Goal: Information Seeking & Learning: Learn about a topic

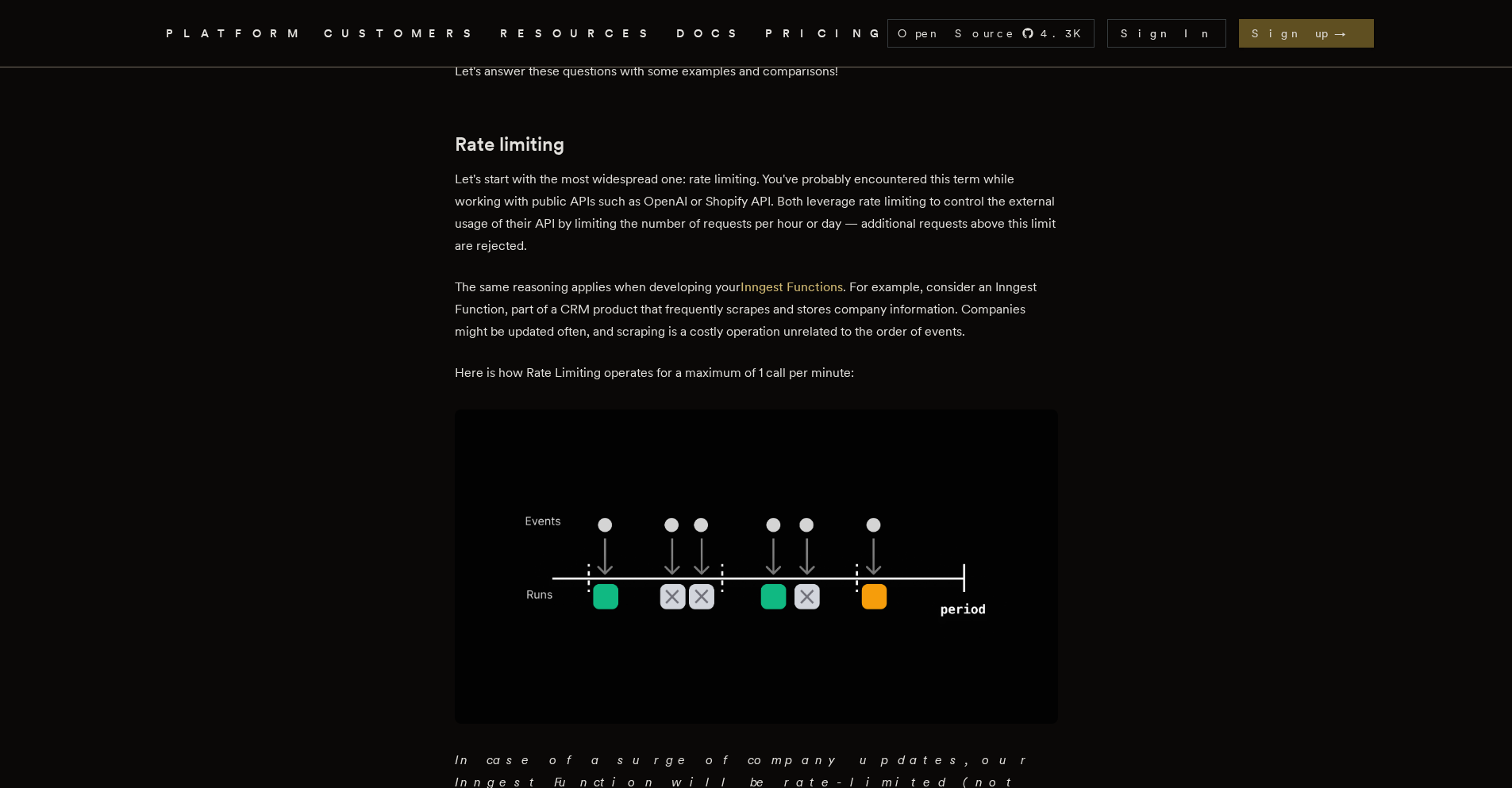
scroll to position [468, 0]
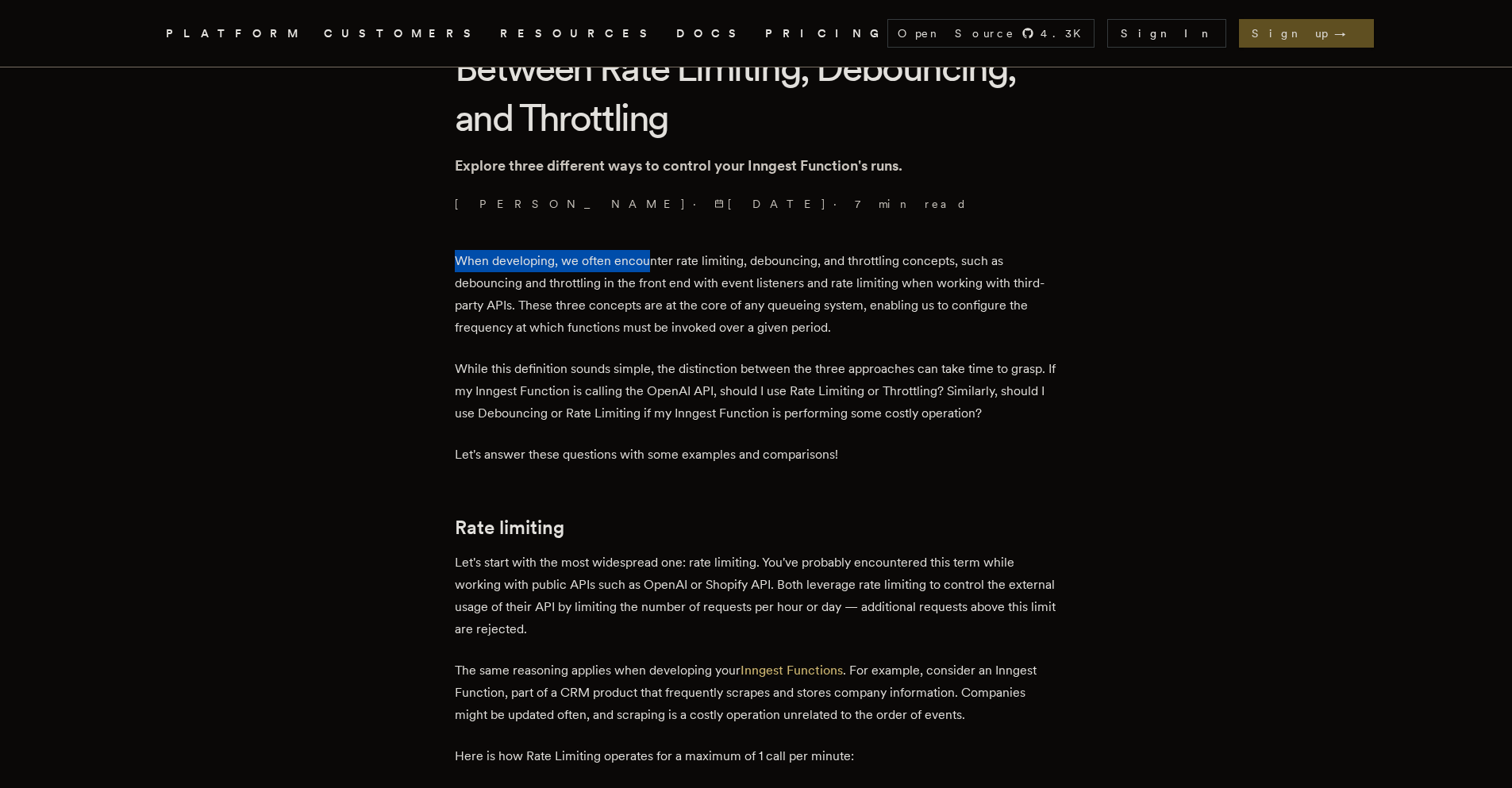
drag, startPoint x: 451, startPoint y: 260, endPoint x: 652, endPoint y: 260, distance: 201.0
click at [652, 260] on p "When developing, we often encounter rate limiting, debouncing, and throttling c…" at bounding box center [756, 294] width 603 height 89
drag, startPoint x: 565, startPoint y: 257, endPoint x: 768, endPoint y: 260, distance: 203.0
click at [768, 260] on p "When developing, we often encounter rate limiting, debouncing, and throttling c…" at bounding box center [756, 294] width 603 height 89
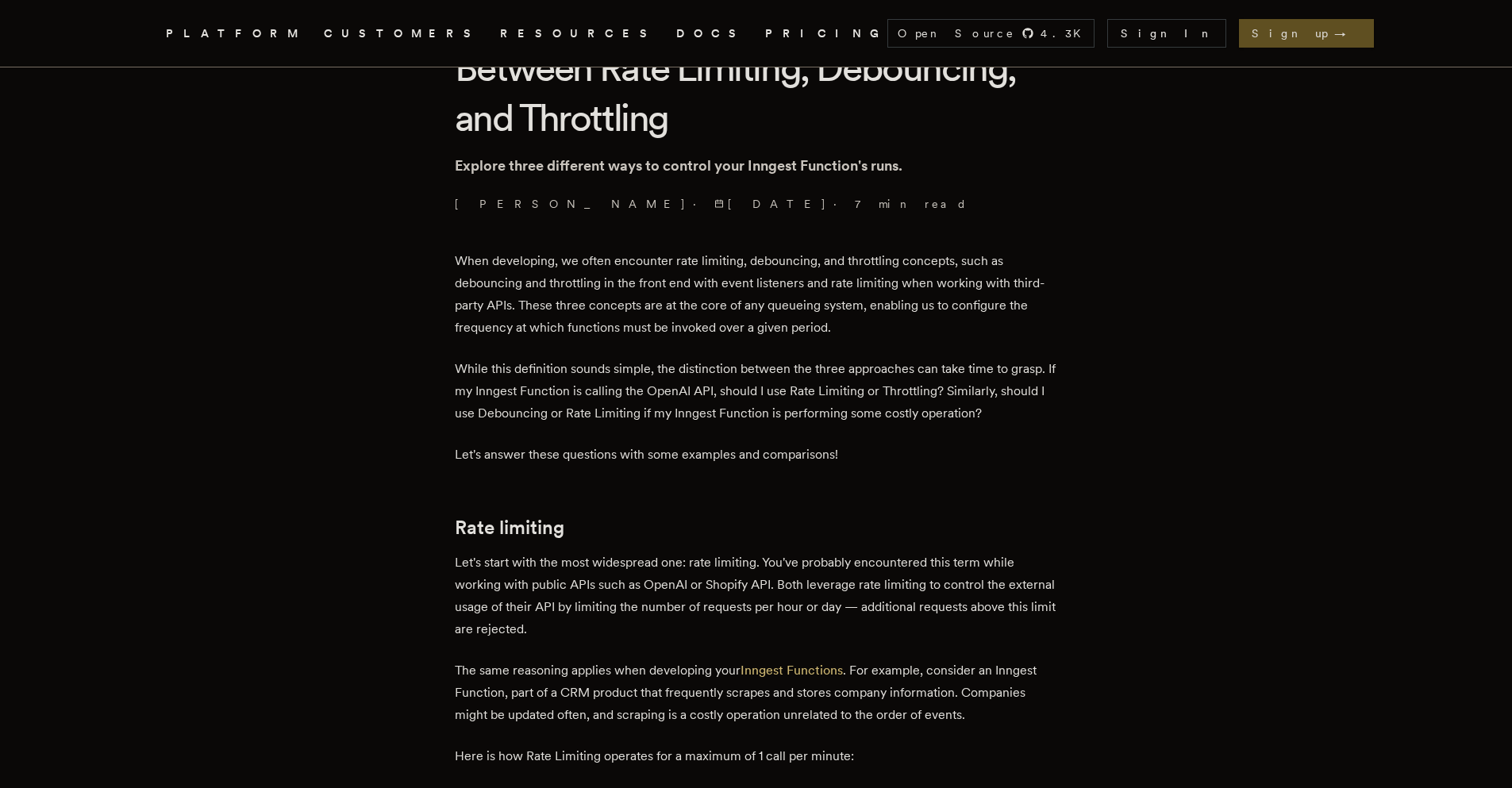
click at [844, 275] on p "When developing, we often encounter rate limiting, debouncing, and throttling c…" at bounding box center [756, 294] width 603 height 89
drag, startPoint x: 820, startPoint y: 261, endPoint x: 959, endPoint y: 268, distance: 139.2
click at [959, 268] on p "When developing, we often encounter rate limiting, debouncing, and throttling c…" at bounding box center [756, 294] width 603 height 89
click at [961, 269] on p "When developing, we often encounter rate limiting, debouncing, and throttling c…" at bounding box center [756, 294] width 603 height 89
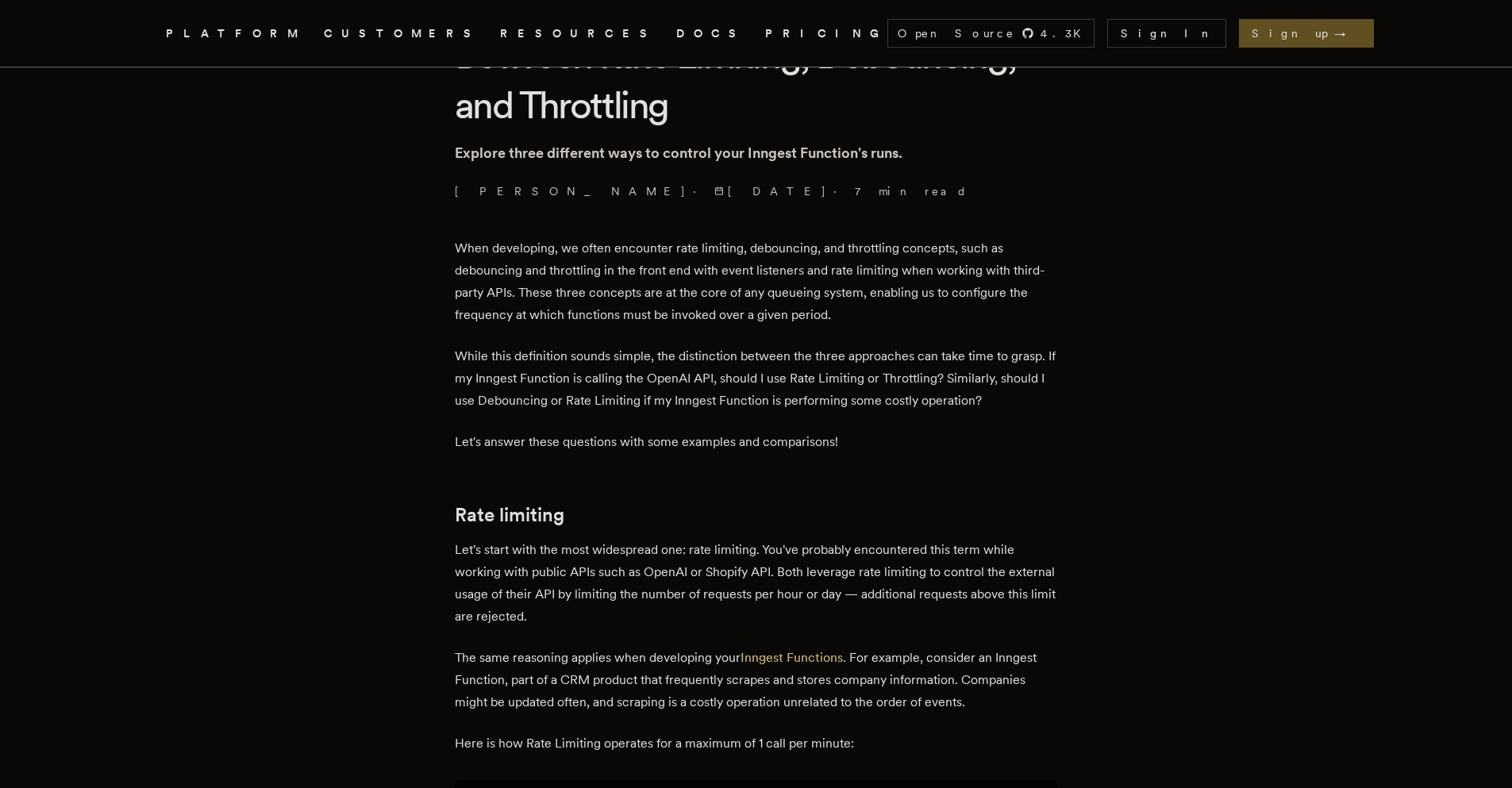
scroll to position [488, 0]
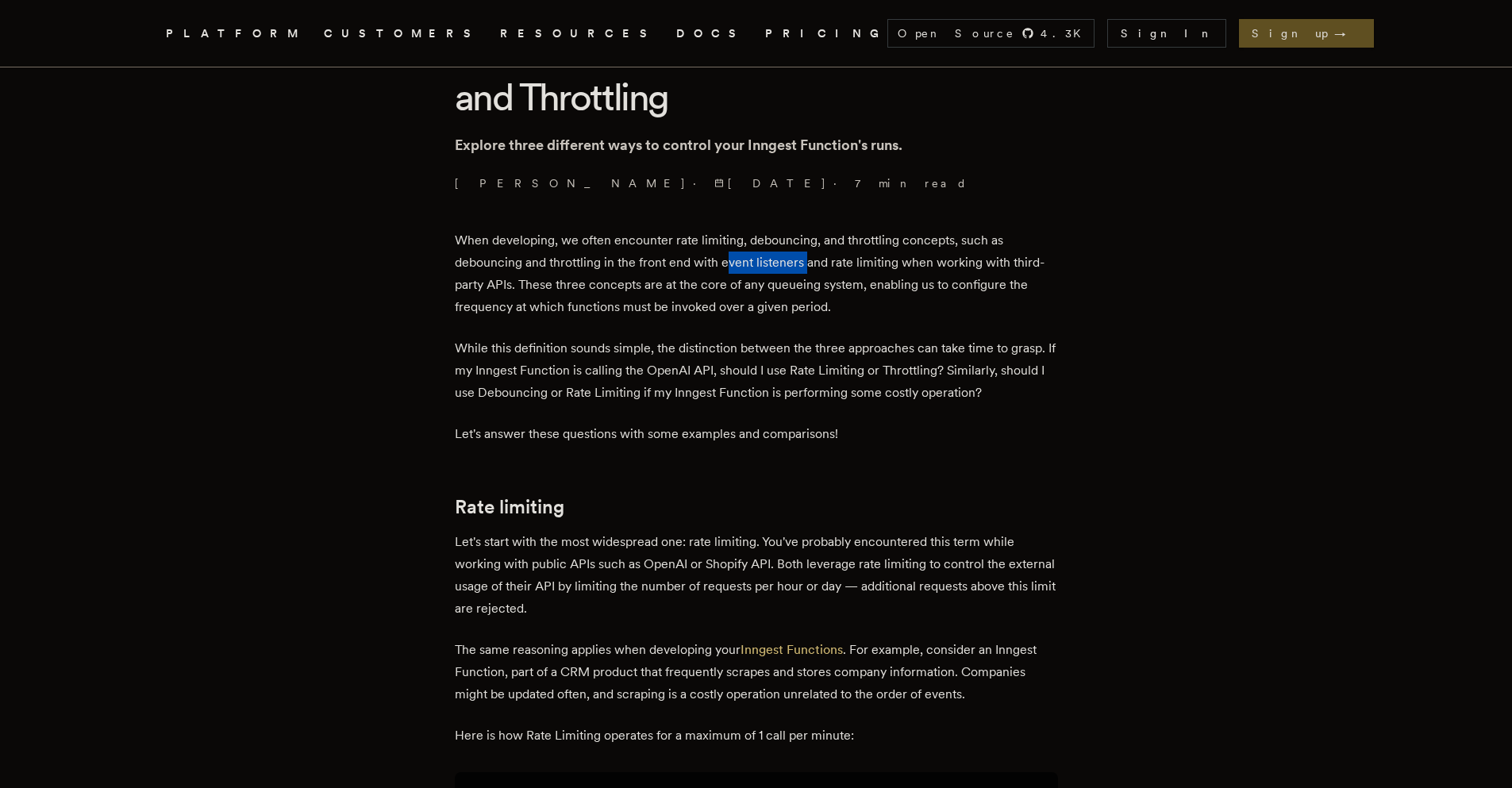
drag, startPoint x: 729, startPoint y: 261, endPoint x: 810, endPoint y: 267, distance: 81.2
click at [810, 267] on p "When developing, we often encounter rate limiting, debouncing, and throttling c…" at bounding box center [756, 273] width 603 height 89
drag, startPoint x: 832, startPoint y: 266, endPoint x: 910, endPoint y: 273, distance: 78.3
click at [910, 273] on p "When developing, we often encounter rate limiting, debouncing, and throttling c…" at bounding box center [756, 273] width 603 height 89
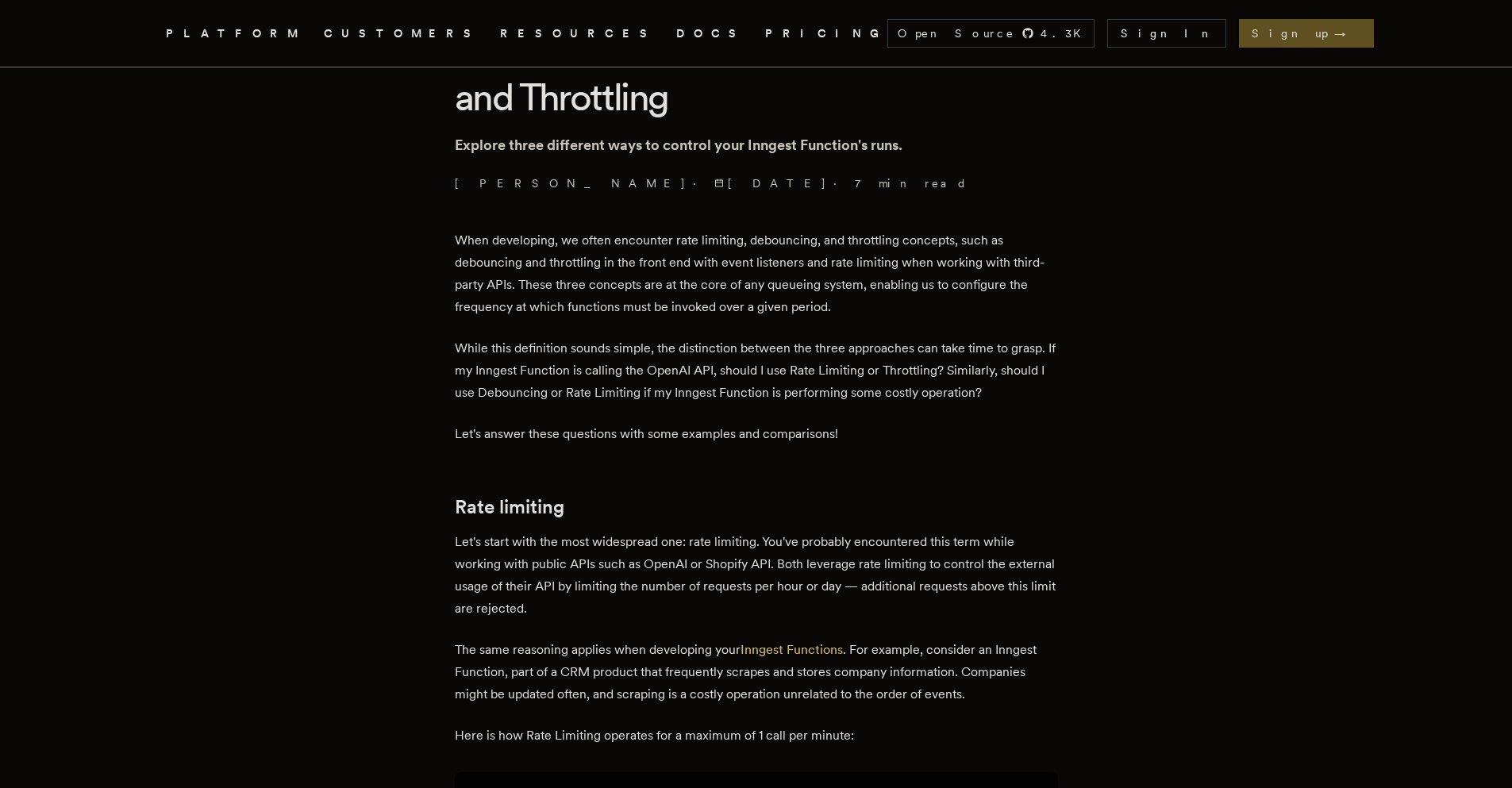
click at [548, 282] on p "When developing, we often encounter rate limiting, debouncing, and throttling c…" at bounding box center [756, 273] width 603 height 89
drag, startPoint x: 526, startPoint y: 283, endPoint x: 851, endPoint y: 292, distance: 325.1
click at [851, 292] on p "When developing, we often encounter rate limiting, debouncing, and throttling c…" at bounding box center [756, 273] width 603 height 89
click at [793, 285] on p "When developing, we often encounter rate limiting, debouncing, and throttling c…" at bounding box center [756, 273] width 603 height 89
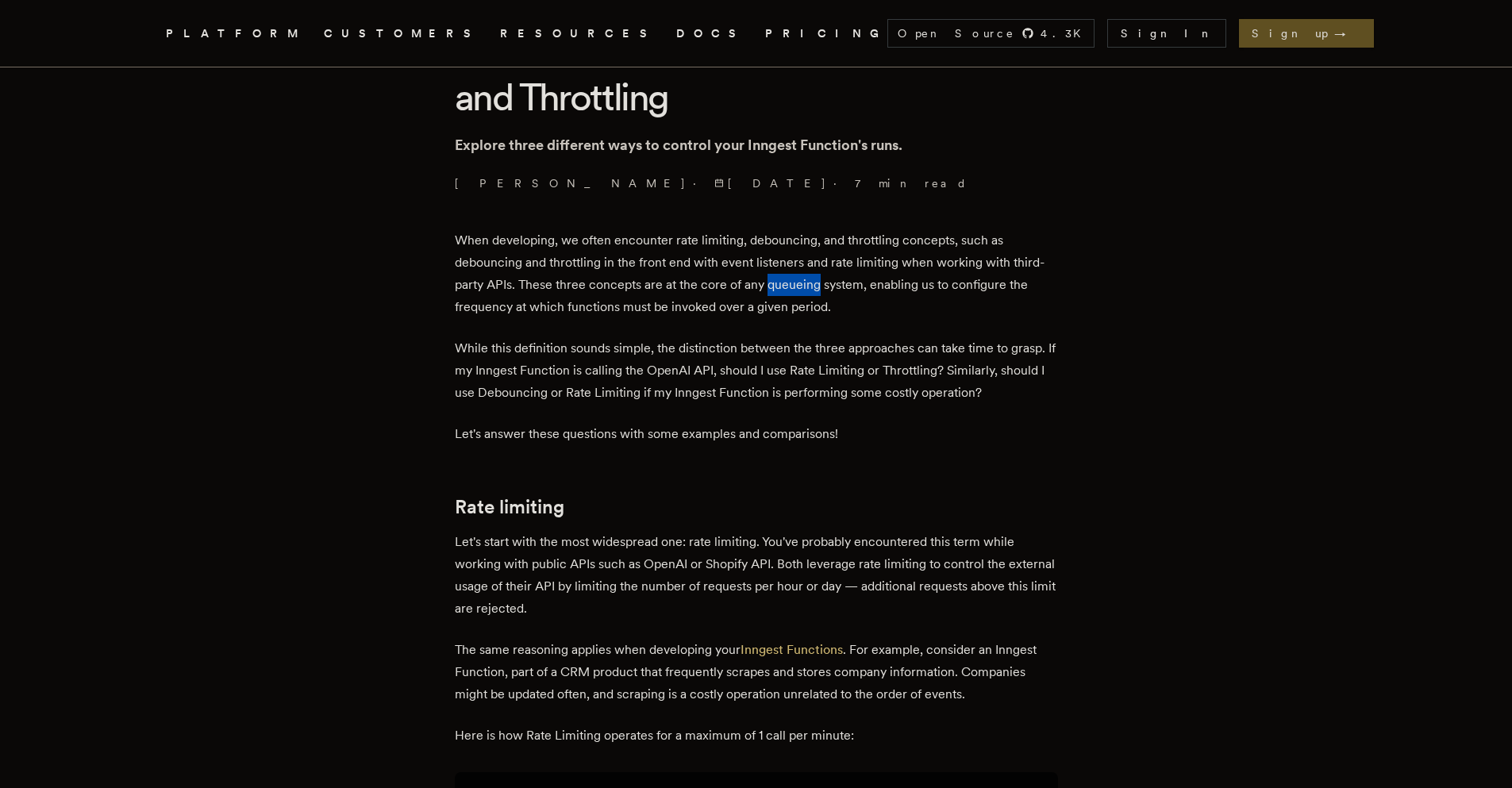
click at [793, 285] on p "When developing, we often encounter rate limiting, debouncing, and throttling c…" at bounding box center [756, 273] width 603 height 89
click at [855, 299] on p "When developing, we often encounter rate limiting, debouncing, and throttling c…" at bounding box center [756, 273] width 603 height 89
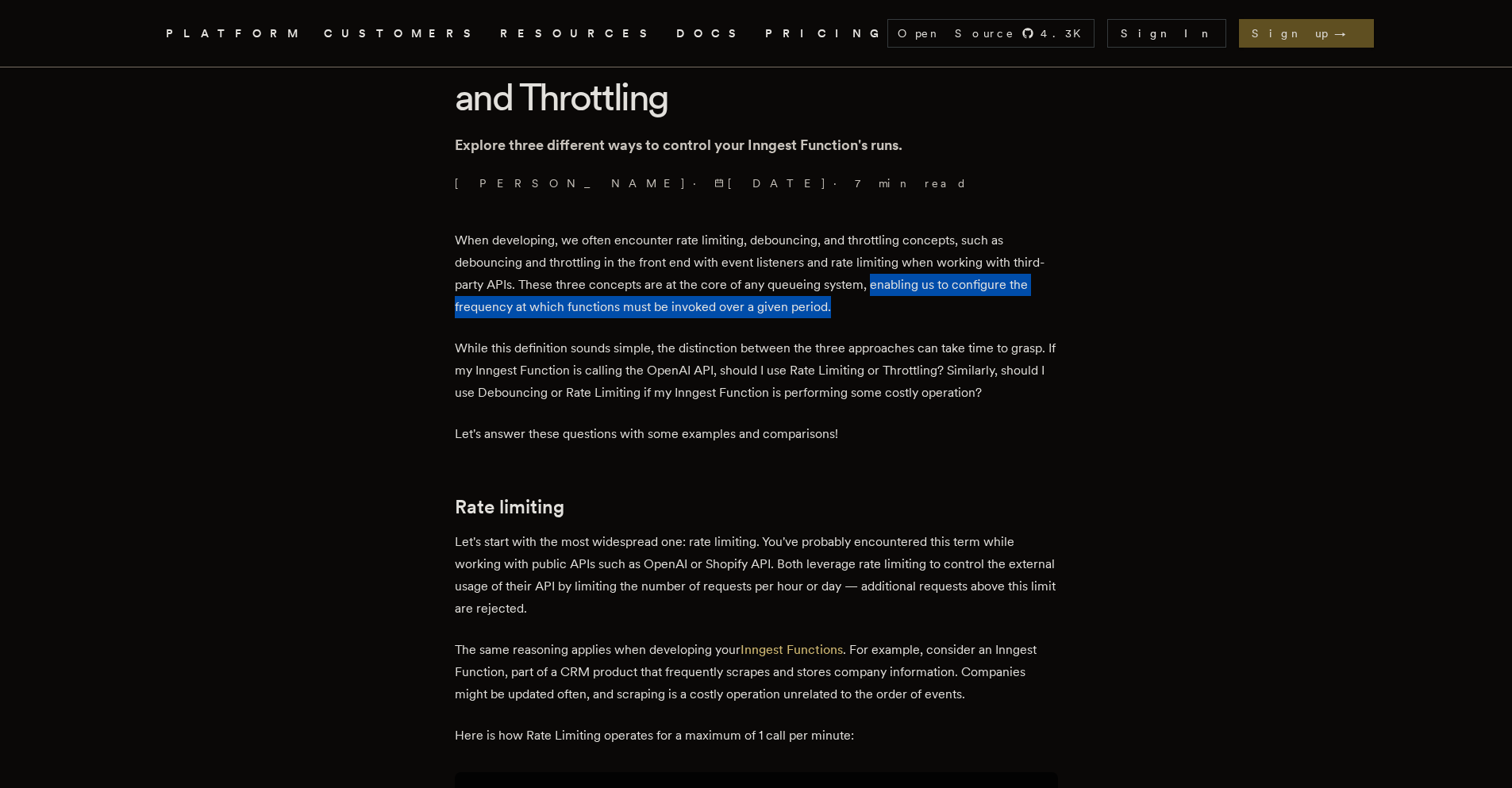
drag, startPoint x: 873, startPoint y: 285, endPoint x: 911, endPoint y: 302, distance: 41.6
click at [911, 302] on p "When developing, we often encounter rate limiting, debouncing, and throttling c…" at bounding box center [756, 273] width 603 height 89
drag, startPoint x: 533, startPoint y: 308, endPoint x: 840, endPoint y: 299, distance: 307.1
click at [837, 299] on p "When developing, we often encounter rate limiting, debouncing, and throttling c…" at bounding box center [756, 273] width 603 height 89
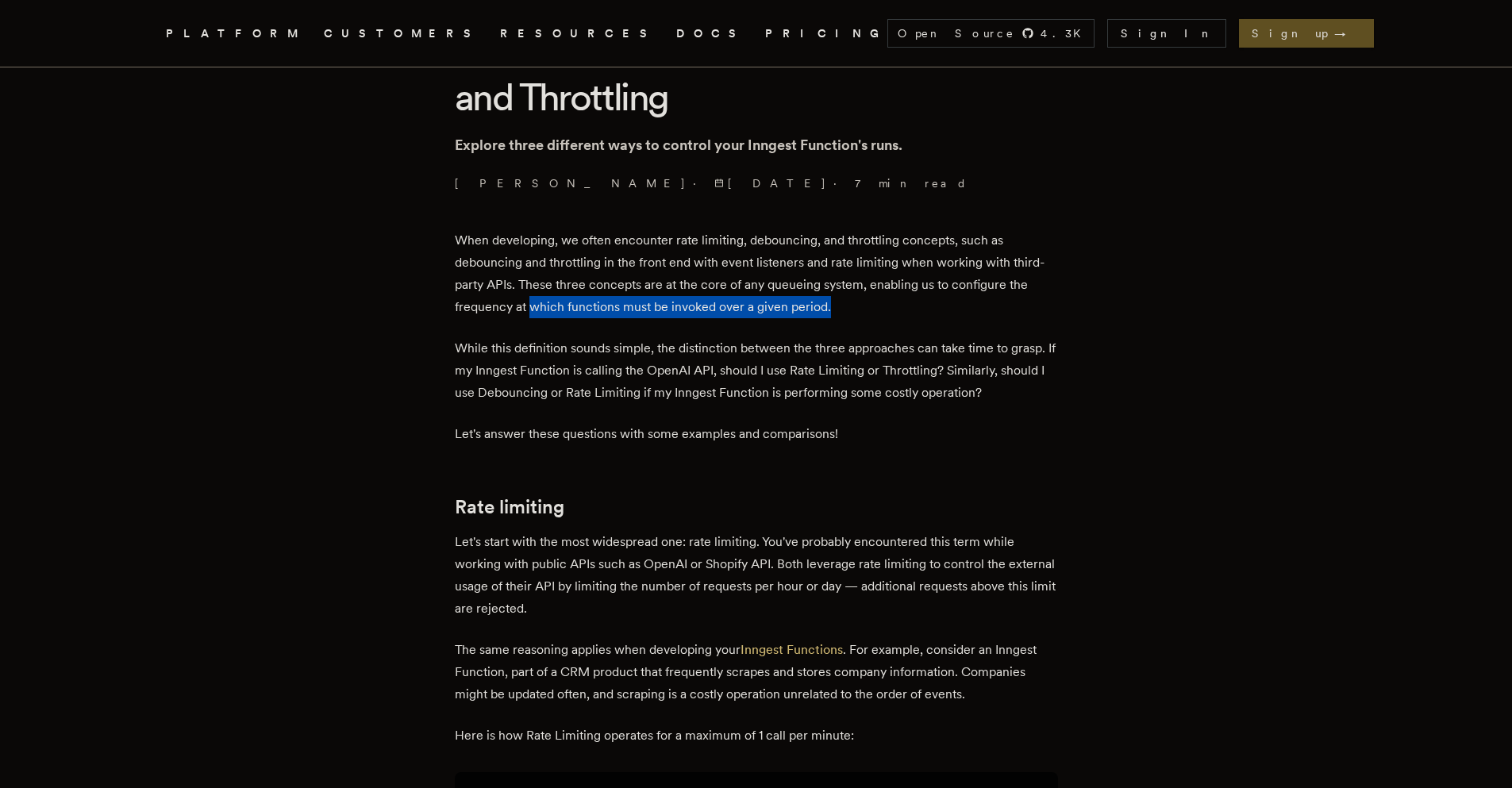
click at [868, 308] on p "When developing, we often encounter rate limiting, debouncing, and throttling c…" at bounding box center [756, 273] width 603 height 89
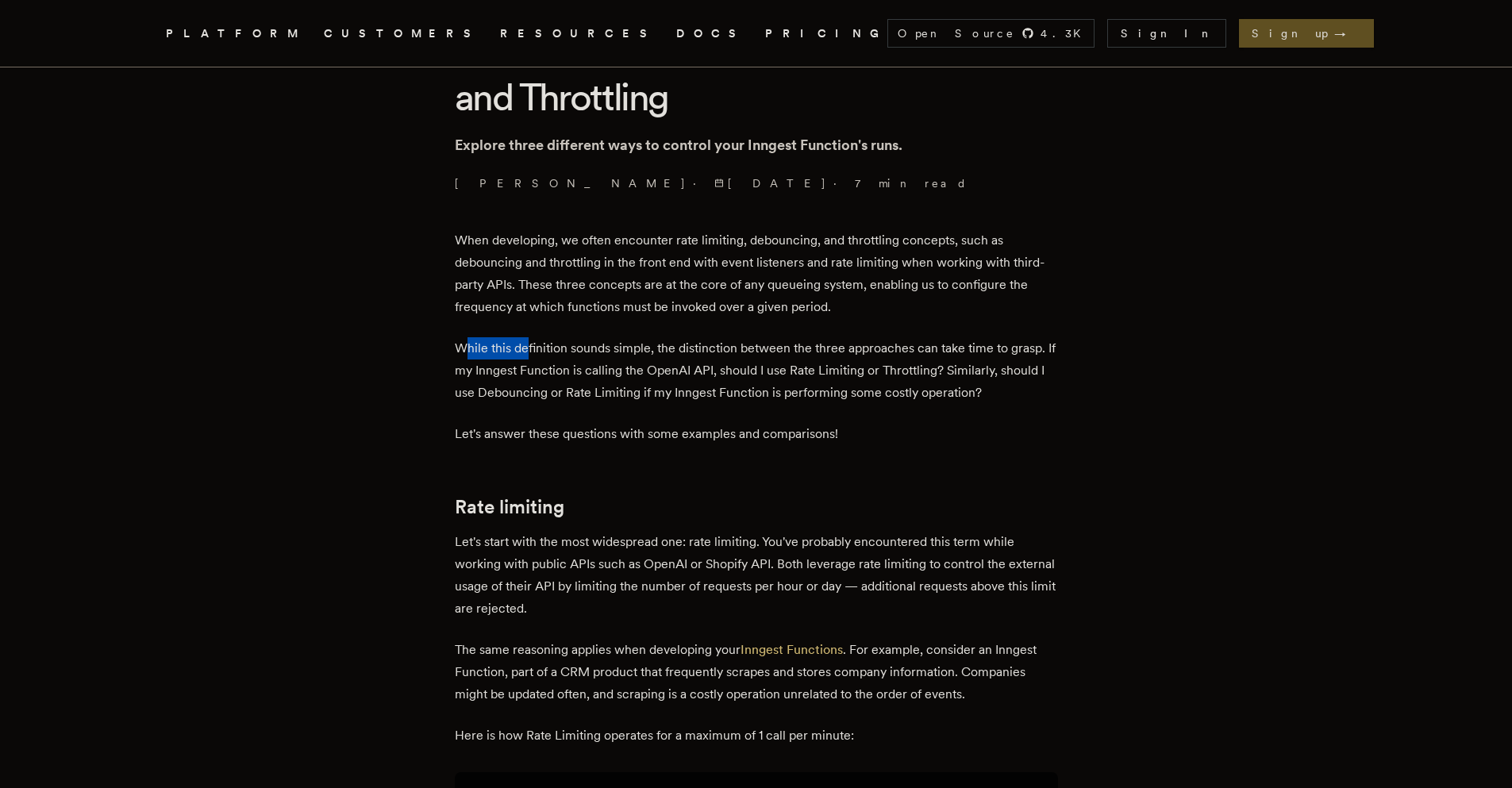
drag, startPoint x: 469, startPoint y: 343, endPoint x: 534, endPoint y: 348, distance: 65.2
click at [534, 348] on p "While this definition sounds simple, the distinction between the three approach…" at bounding box center [756, 370] width 603 height 66
drag, startPoint x: 579, startPoint y: 352, endPoint x: 647, endPoint y: 356, distance: 68.1
click at [647, 356] on p "While this definition sounds simple, the distinction between the three approach…" at bounding box center [756, 370] width 603 height 66
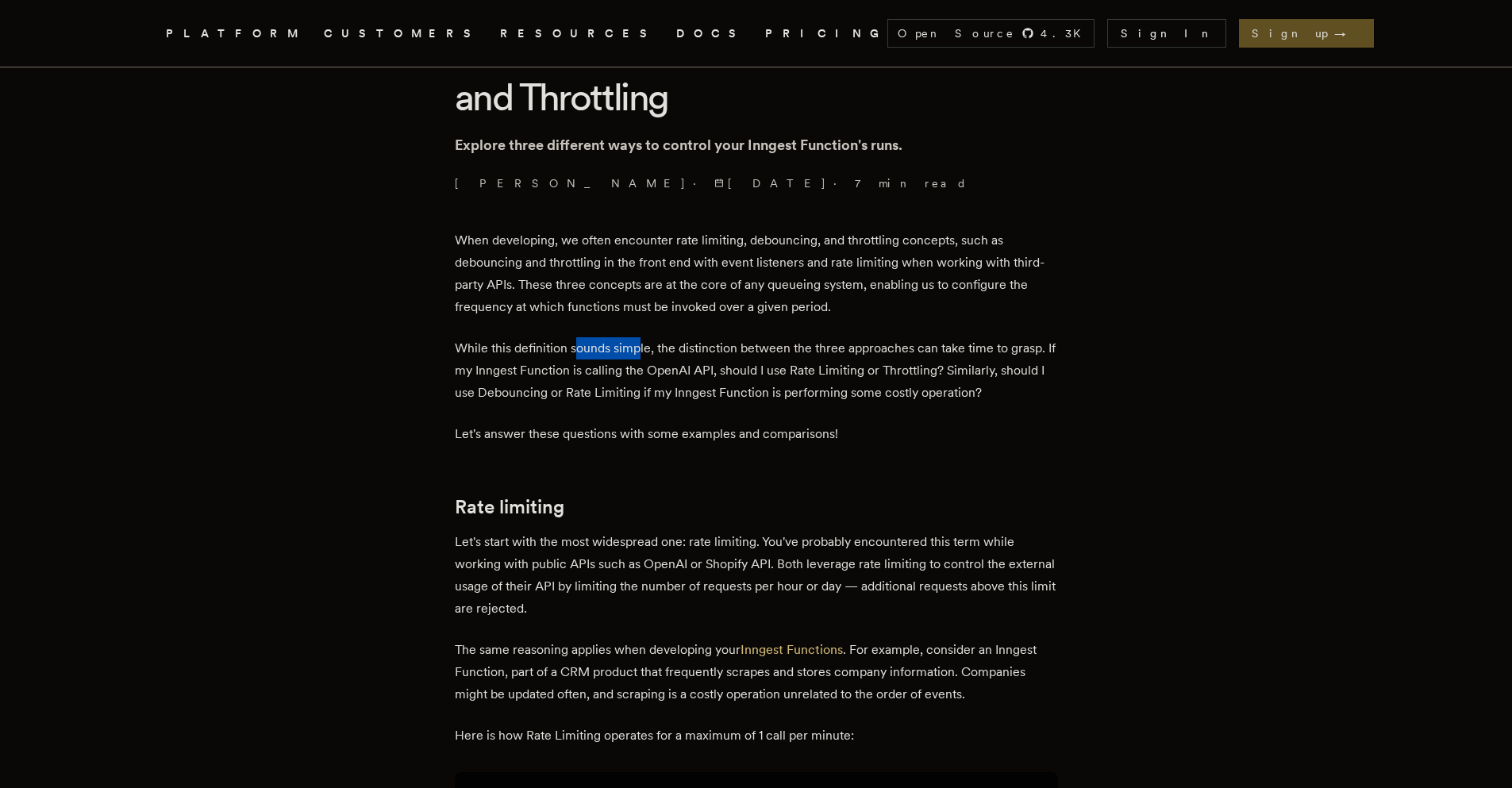
click at [647, 356] on p "While this definition sounds simple, the distinction between the three approach…" at bounding box center [756, 370] width 603 height 66
drag, startPoint x: 579, startPoint y: 347, endPoint x: 659, endPoint y: 354, distance: 80.3
click at [659, 354] on p "While this definition sounds simple, the distinction between the three approach…" at bounding box center [756, 370] width 603 height 66
click at [676, 372] on p "While this definition sounds simple, the distinction between the three approach…" at bounding box center [756, 370] width 603 height 66
drag, startPoint x: 460, startPoint y: 344, endPoint x: 656, endPoint y: 356, distance: 196.4
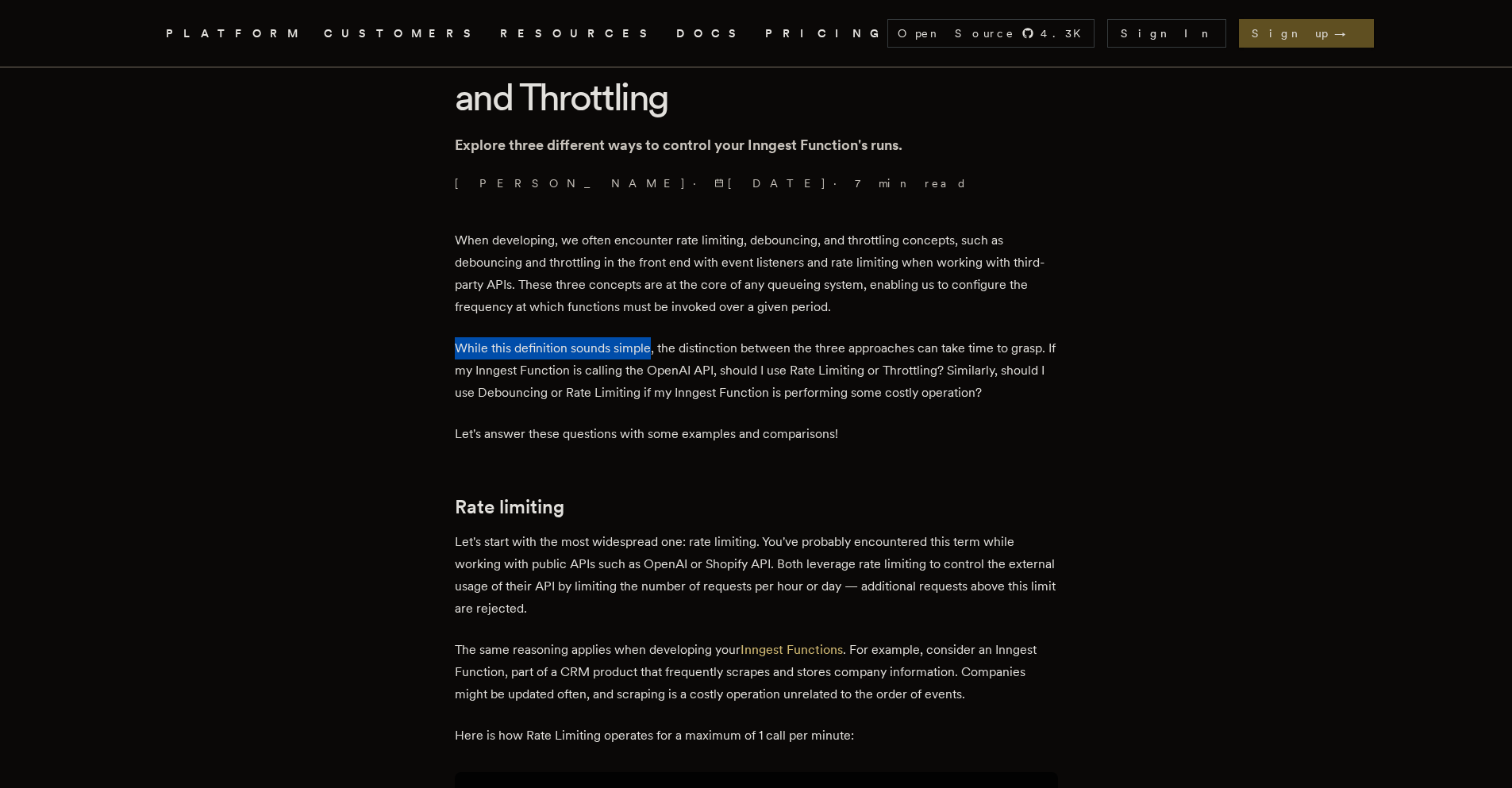
click at [656, 356] on p "While this definition sounds simple, the distinction between the three approach…" at bounding box center [756, 370] width 603 height 66
click at [661, 356] on p "While this definition sounds simple, the distinction between the three approach…" at bounding box center [756, 370] width 603 height 66
click at [666, 344] on p "While this definition sounds simple, the distinction between the three approach…" at bounding box center [756, 370] width 603 height 66
drag, startPoint x: 661, startPoint y: 352, endPoint x: 791, endPoint y: 346, distance: 130.1
click at [791, 346] on p "While this definition sounds simple, the distinction between the three approach…" at bounding box center [756, 370] width 603 height 66
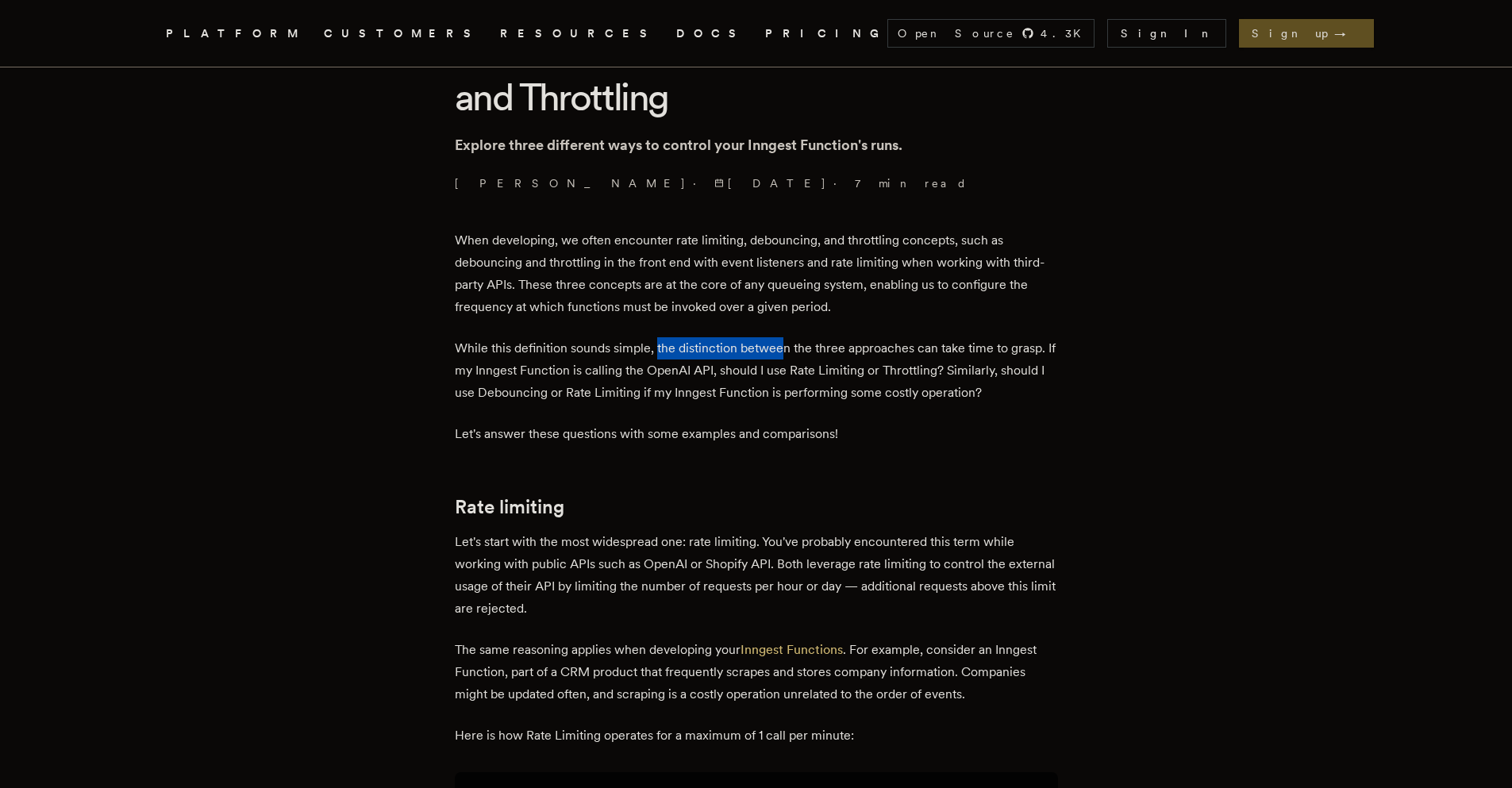
click at [791, 346] on p "While this definition sounds simple, the distinction between the three approach…" at bounding box center [756, 370] width 603 height 66
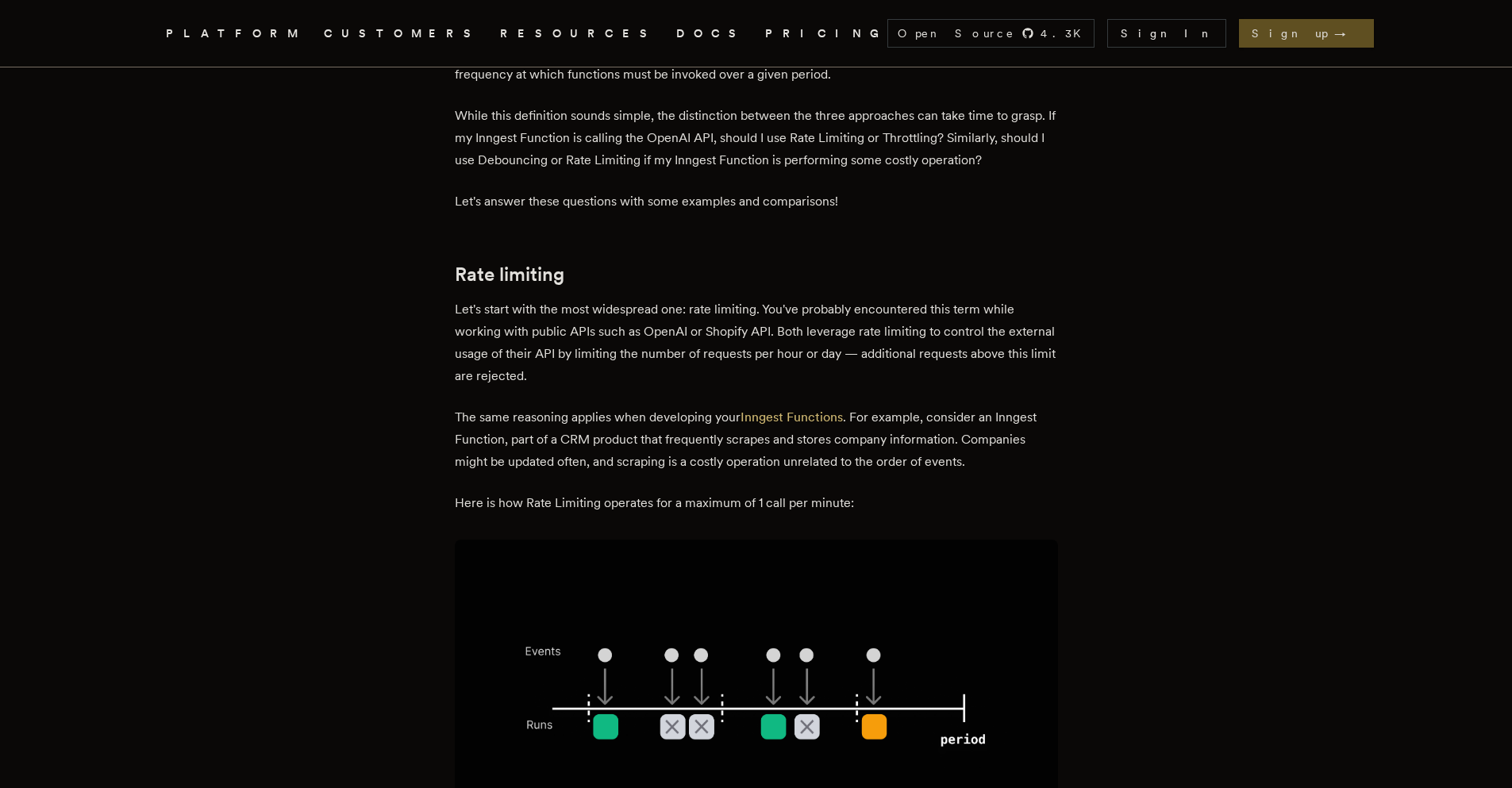
scroll to position [738, 0]
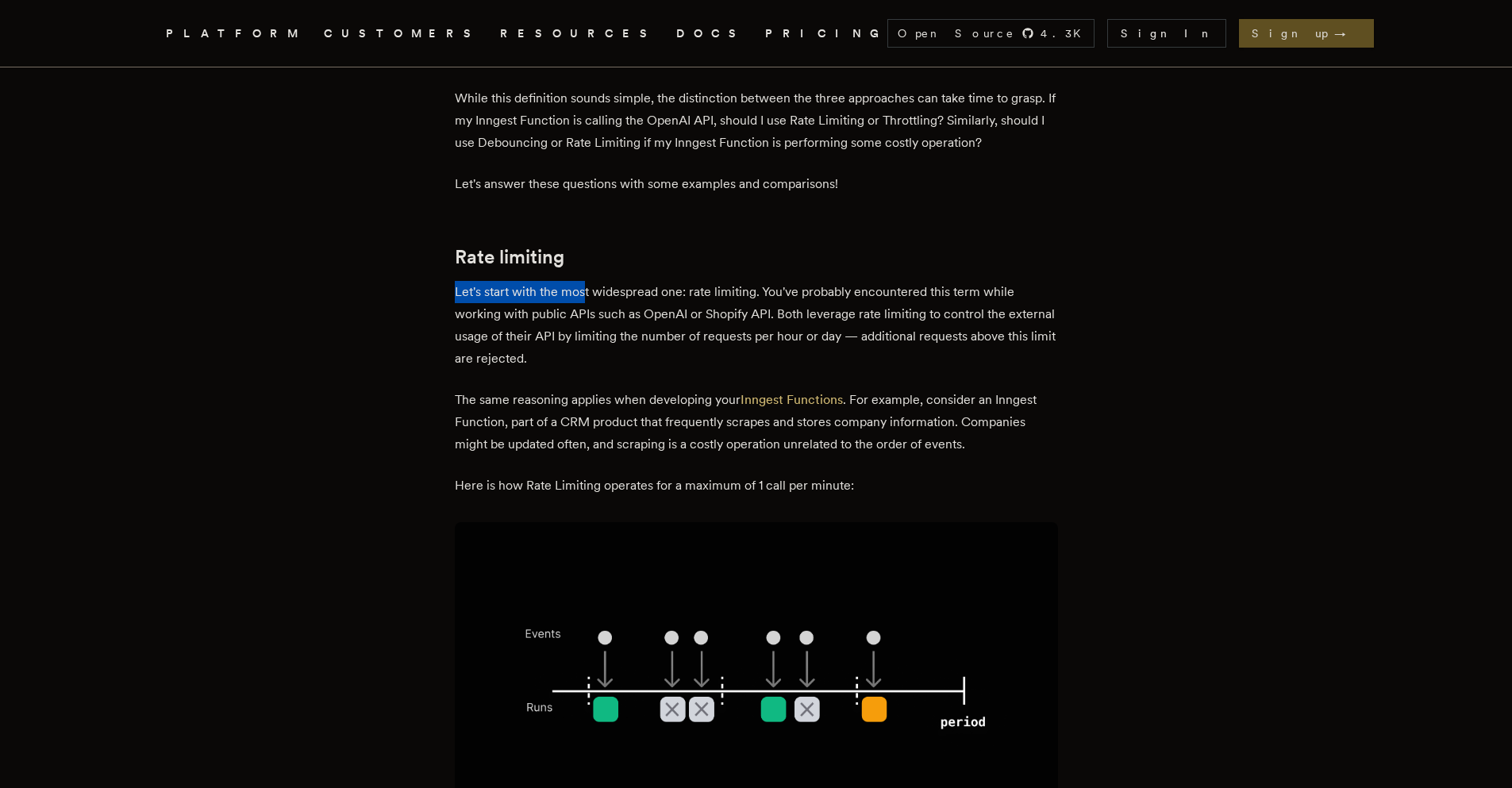
drag, startPoint x: 445, startPoint y: 295, endPoint x: 593, endPoint y: 291, distance: 148.1
click at [626, 318] on p "Let's start with the most widespread one: rate limiting. You've probably encoun…" at bounding box center [756, 324] width 603 height 89
drag, startPoint x: 596, startPoint y: 281, endPoint x: 681, endPoint y: 291, distance: 85.6
click at [680, 291] on p "Let's start with the most widespread one: rate limiting. You've probably encoun…" at bounding box center [756, 324] width 603 height 89
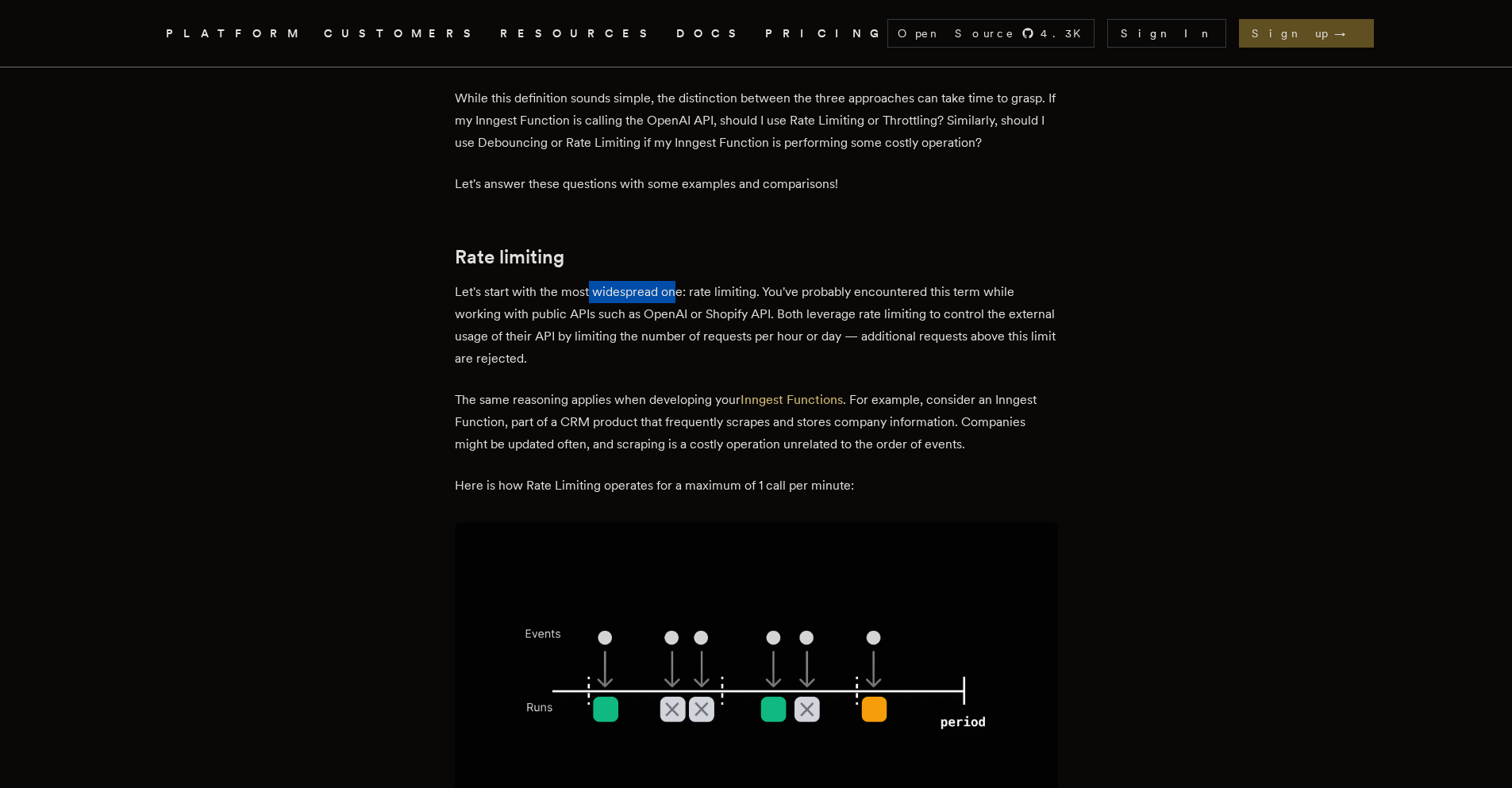
click at [693, 293] on p "Let's start with the most widespread one: rate limiting. You've probably encoun…" at bounding box center [756, 324] width 603 height 89
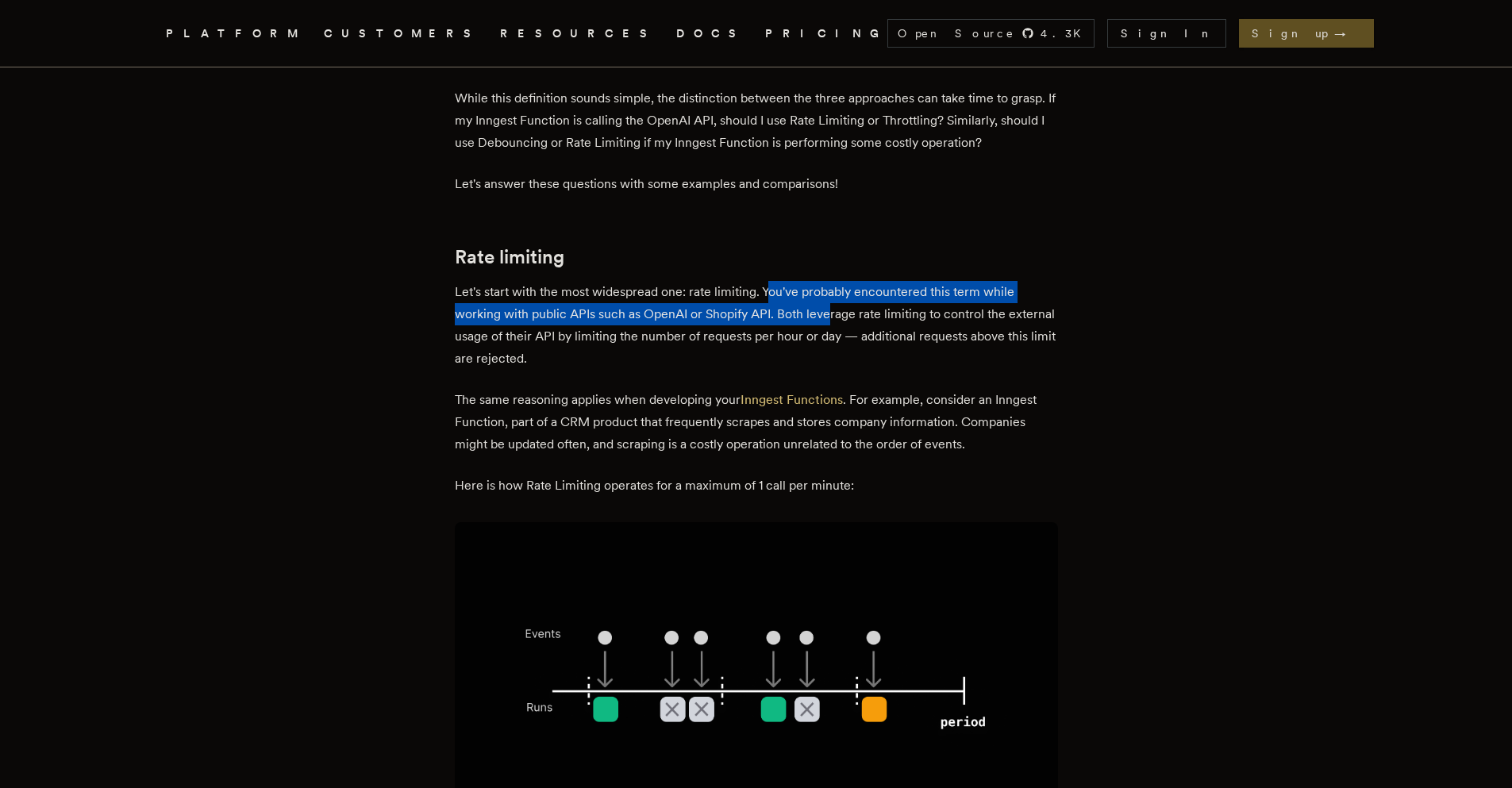
drag, startPoint x: 773, startPoint y: 296, endPoint x: 831, endPoint y: 304, distance: 58.5
click at [831, 304] on p "Let's start with the most widespread one: rate limiting. You've probably encoun…" at bounding box center [756, 324] width 603 height 89
drag, startPoint x: 461, startPoint y: 312, endPoint x: 784, endPoint y: 312, distance: 323.0
click at [784, 312] on p "Let's start with the most widespread one: rate limiting. You've probably encoun…" at bounding box center [756, 324] width 603 height 89
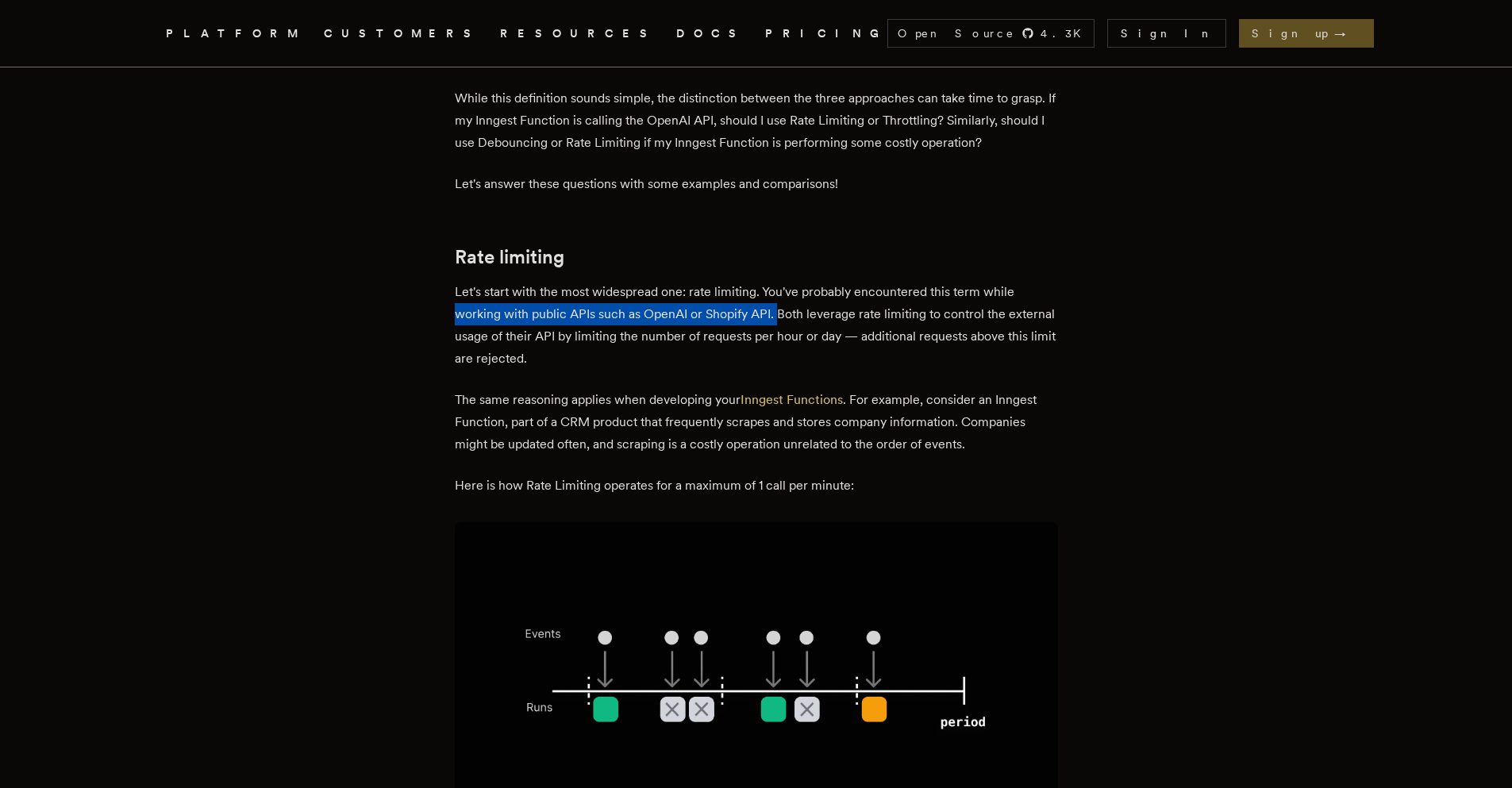
click at [784, 316] on p "Let's start with the most widespread one: rate limiting. You've probably encoun…" at bounding box center [756, 324] width 603 height 89
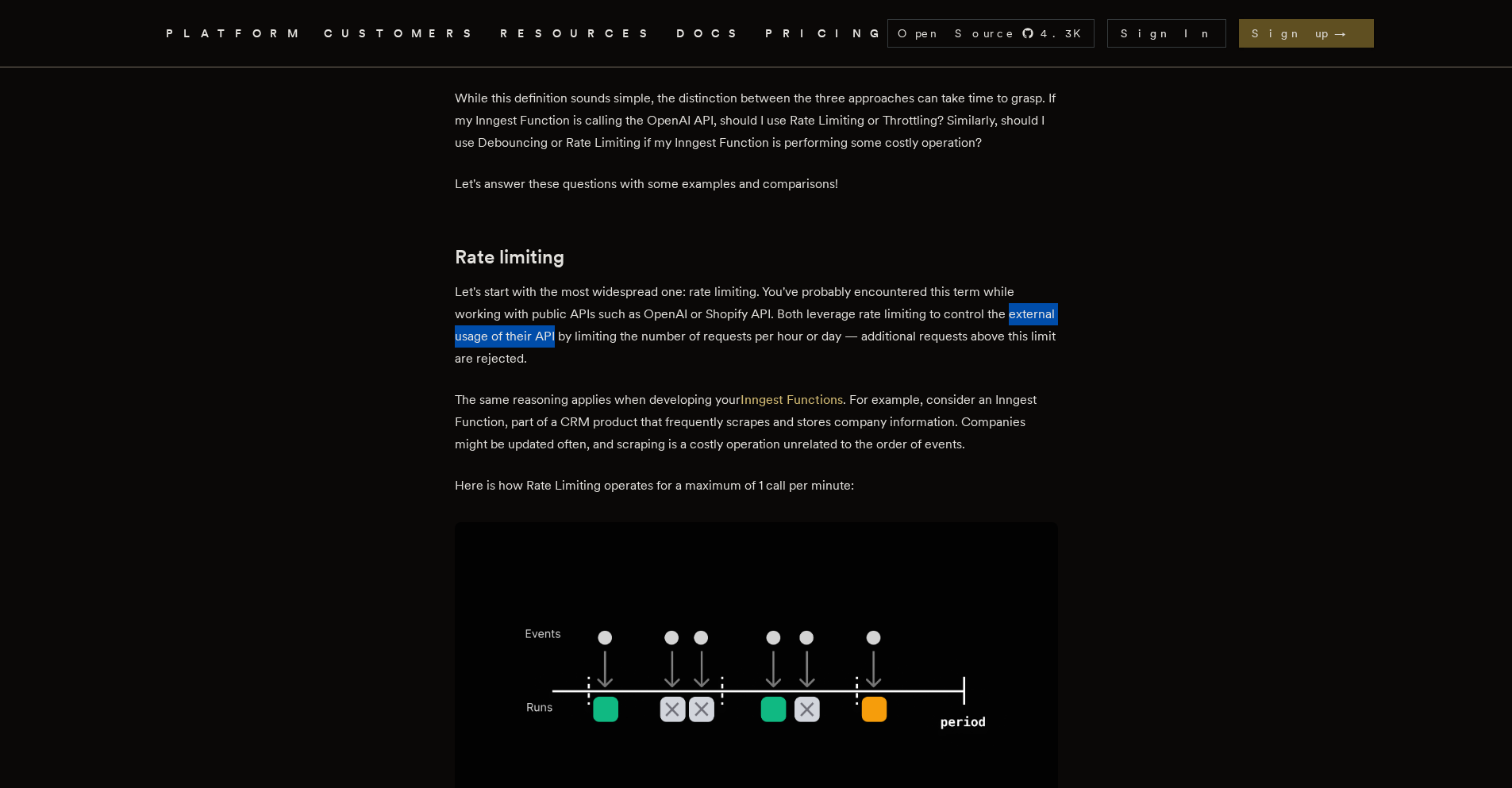
drag, startPoint x: 461, startPoint y: 340, endPoint x: 608, endPoint y: 328, distance: 147.5
click at [608, 327] on p "Let's start with the most widespread one: rate limiting. You've probably encoun…" at bounding box center [756, 324] width 603 height 89
click at [642, 342] on p "Let's start with the most widespread one: rate limiting. You've probably encoun…" at bounding box center [756, 324] width 603 height 89
drag, startPoint x: 612, startPoint y: 337, endPoint x: 672, endPoint y: 337, distance: 60.0
click at [672, 337] on p "Let's start with the most widespread one: rate limiting. You've probably encoun…" at bounding box center [756, 324] width 603 height 89
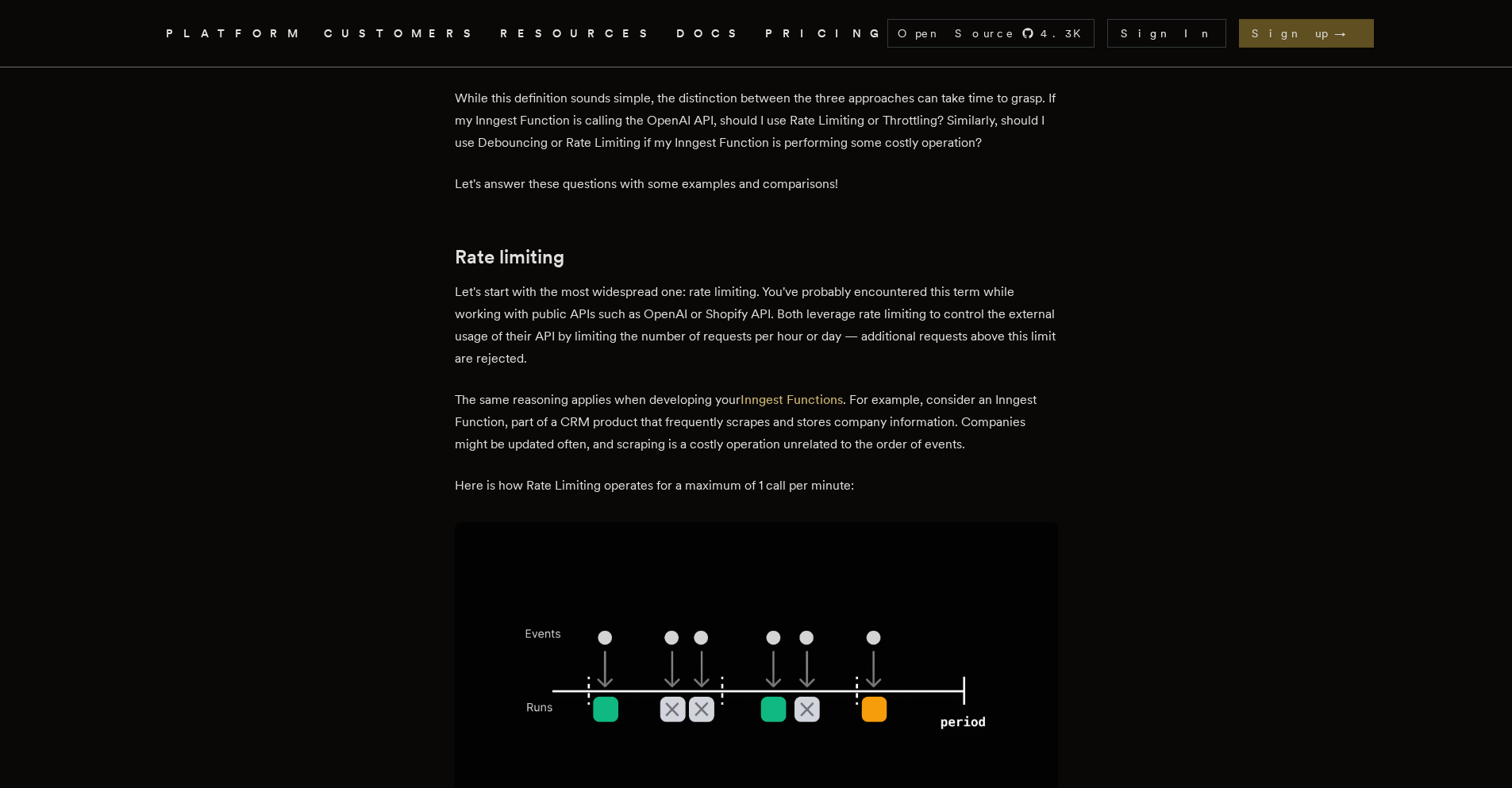
click at [708, 353] on p "Let's start with the most widespread one: rate limiting. You've probably encoun…" at bounding box center [756, 324] width 603 height 89
click at [939, 35] on nav "Inngest .cls-1 { fill: #FAFAF9; } PLATFORM CUSTOMERS RESOURCES DOCS PRICING Ope…" at bounding box center [756, 33] width 1270 height 66
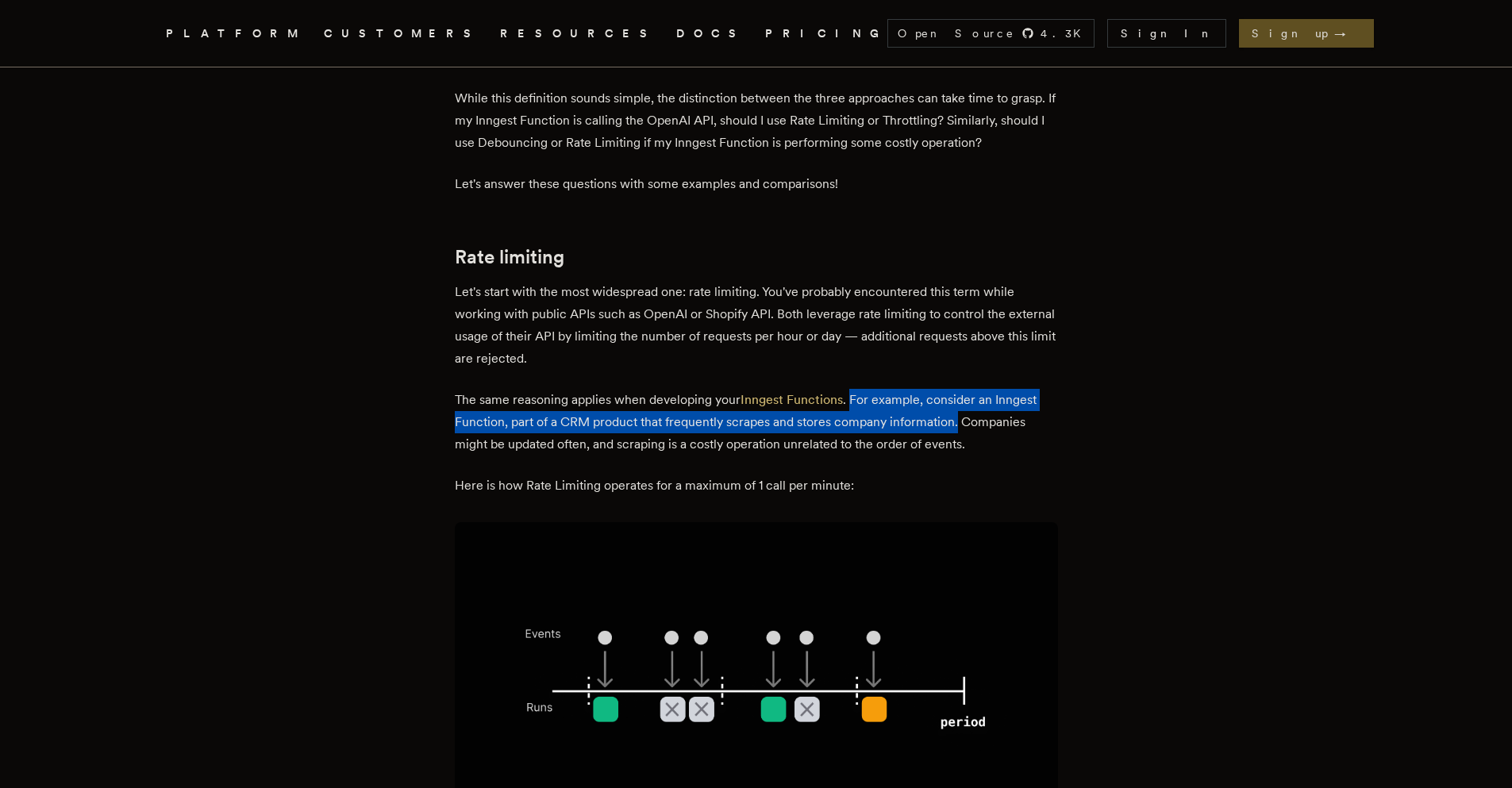
drag, startPoint x: 856, startPoint y: 399, endPoint x: 963, endPoint y: 425, distance: 110.1
click at [963, 425] on p "The same reasoning applies when developing your Inngest Functions . For example…" at bounding box center [756, 421] width 603 height 66
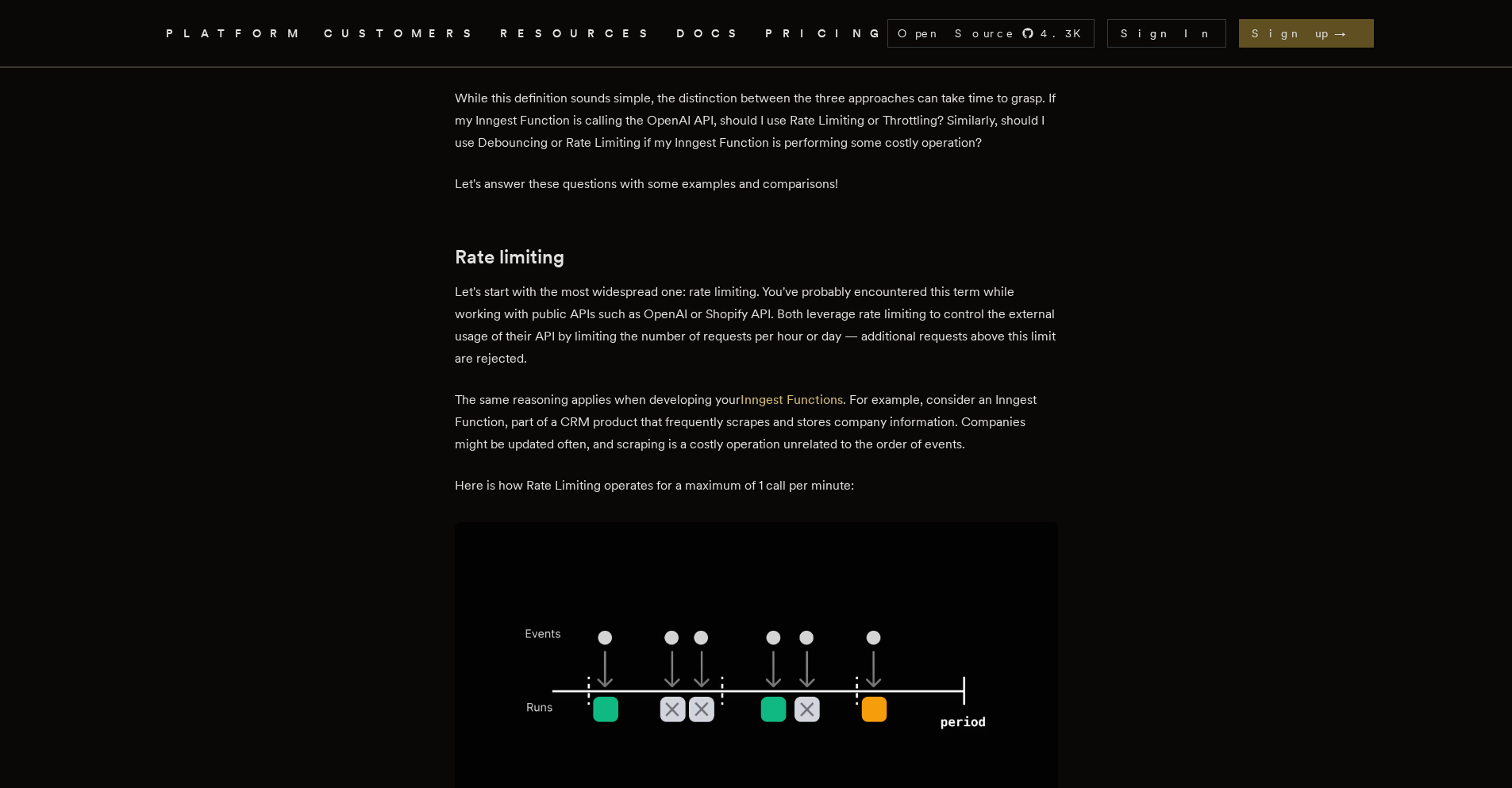
click at [978, 452] on p "The same reasoning applies when developing your Inngest Functions . For example…" at bounding box center [756, 421] width 603 height 66
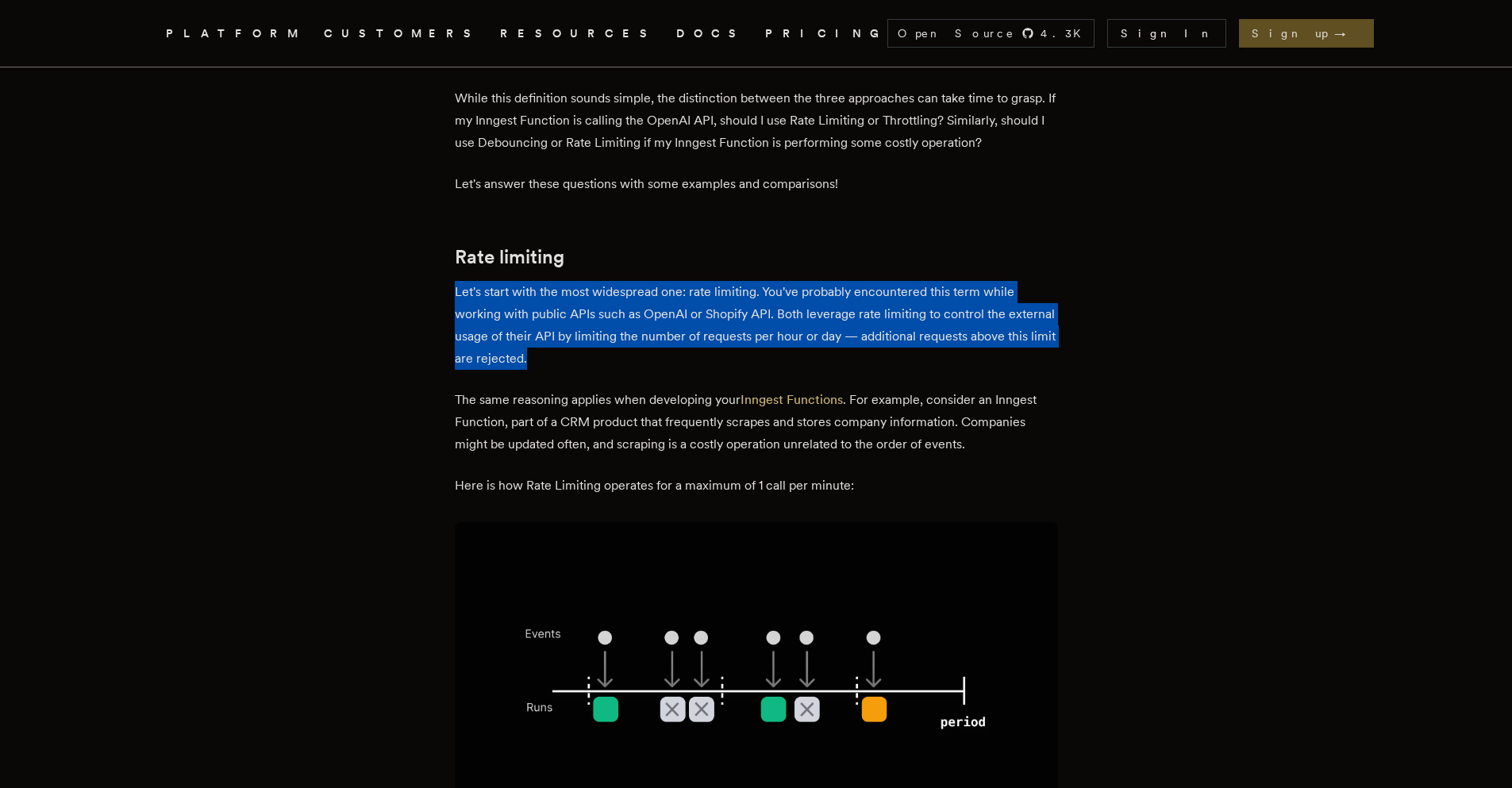
drag, startPoint x: 462, startPoint y: 286, endPoint x: 666, endPoint y: 364, distance: 218.4
click at [666, 364] on p "Let's start with the most widespread one: rate limiting. You've probably encoun…" at bounding box center [756, 324] width 603 height 89
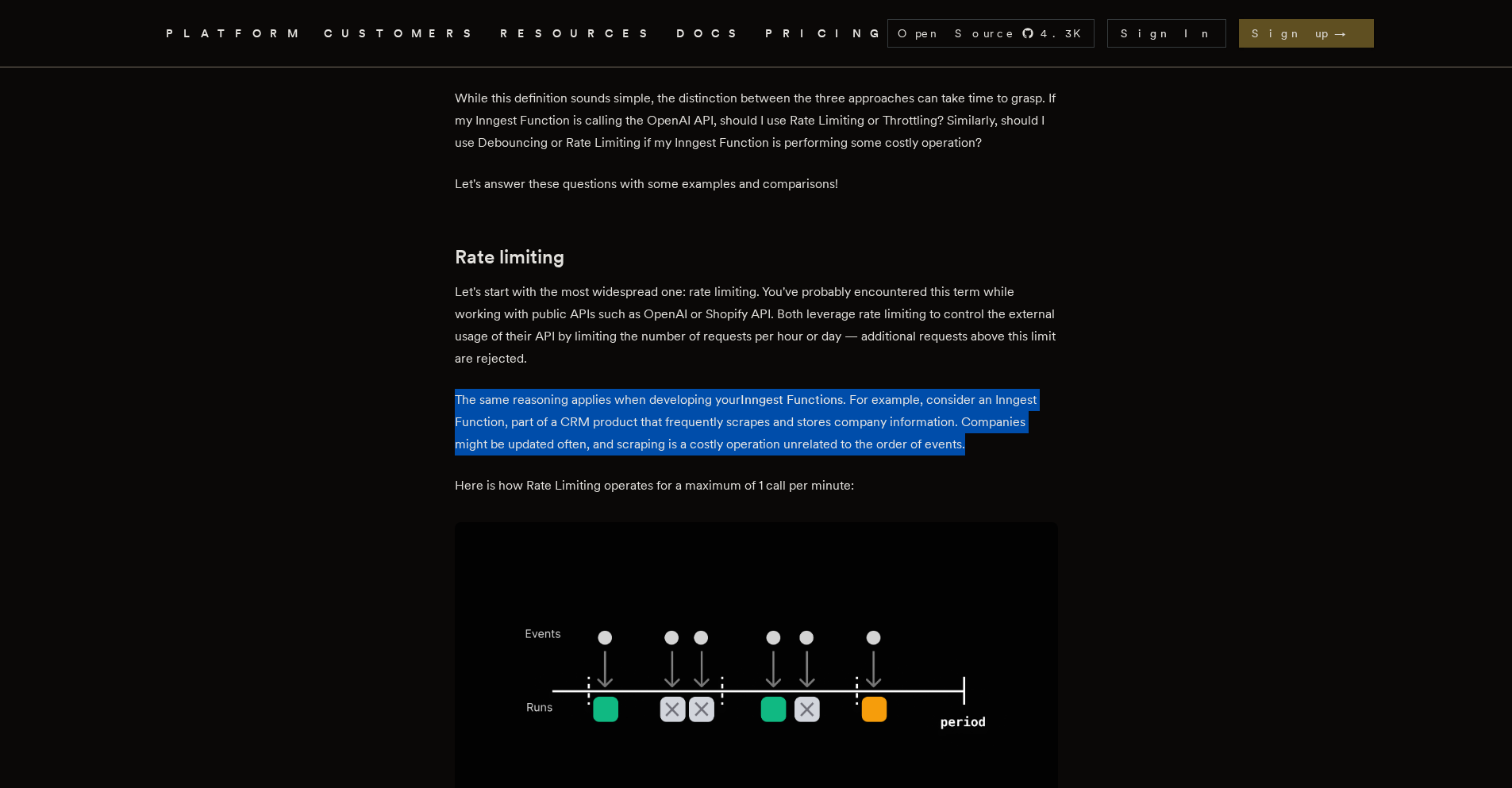
drag, startPoint x: 473, startPoint y: 398, endPoint x: 975, endPoint y: 441, distance: 503.8
click at [975, 441] on p "The same reasoning applies when developing your Inngest Functions . For example…" at bounding box center [756, 421] width 603 height 66
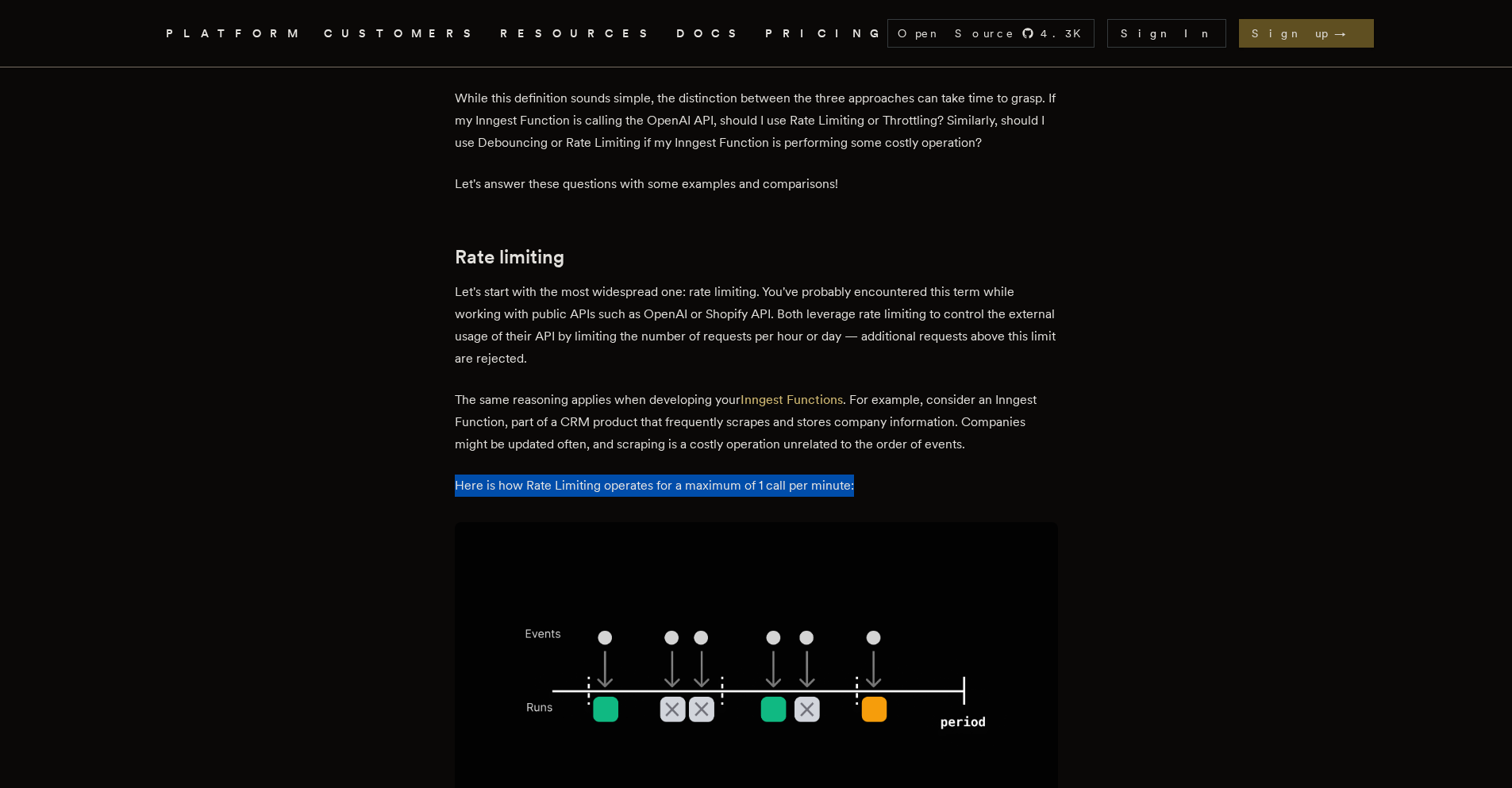
drag, startPoint x: 458, startPoint y: 480, endPoint x: 859, endPoint y: 484, distance: 401.0
click at [859, 484] on p "Here is how Rate Limiting operates for a maximum of 1 call per minute:" at bounding box center [756, 486] width 603 height 22
drag, startPoint x: 459, startPoint y: 488, endPoint x: 868, endPoint y: 495, distance: 409.1
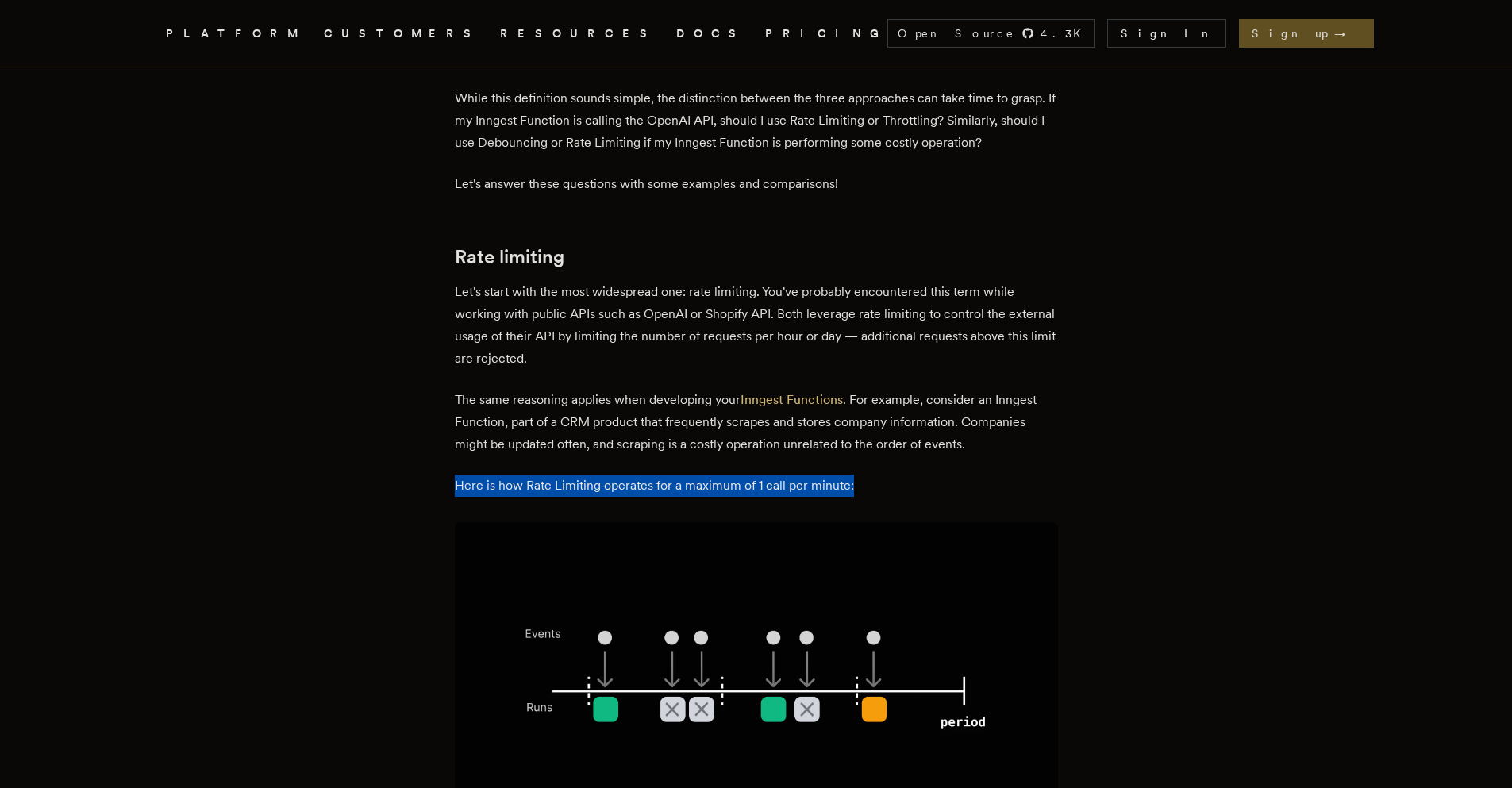
click at [868, 495] on p "Here is how Rate Limiting operates for a maximum of 1 call per minute:" at bounding box center [756, 486] width 603 height 22
drag, startPoint x: 461, startPoint y: 487, endPoint x: 877, endPoint y: 495, distance: 416.1
click at [877, 495] on p "Here is how Rate Limiting operates for a maximum of 1 call per minute:" at bounding box center [756, 486] width 603 height 22
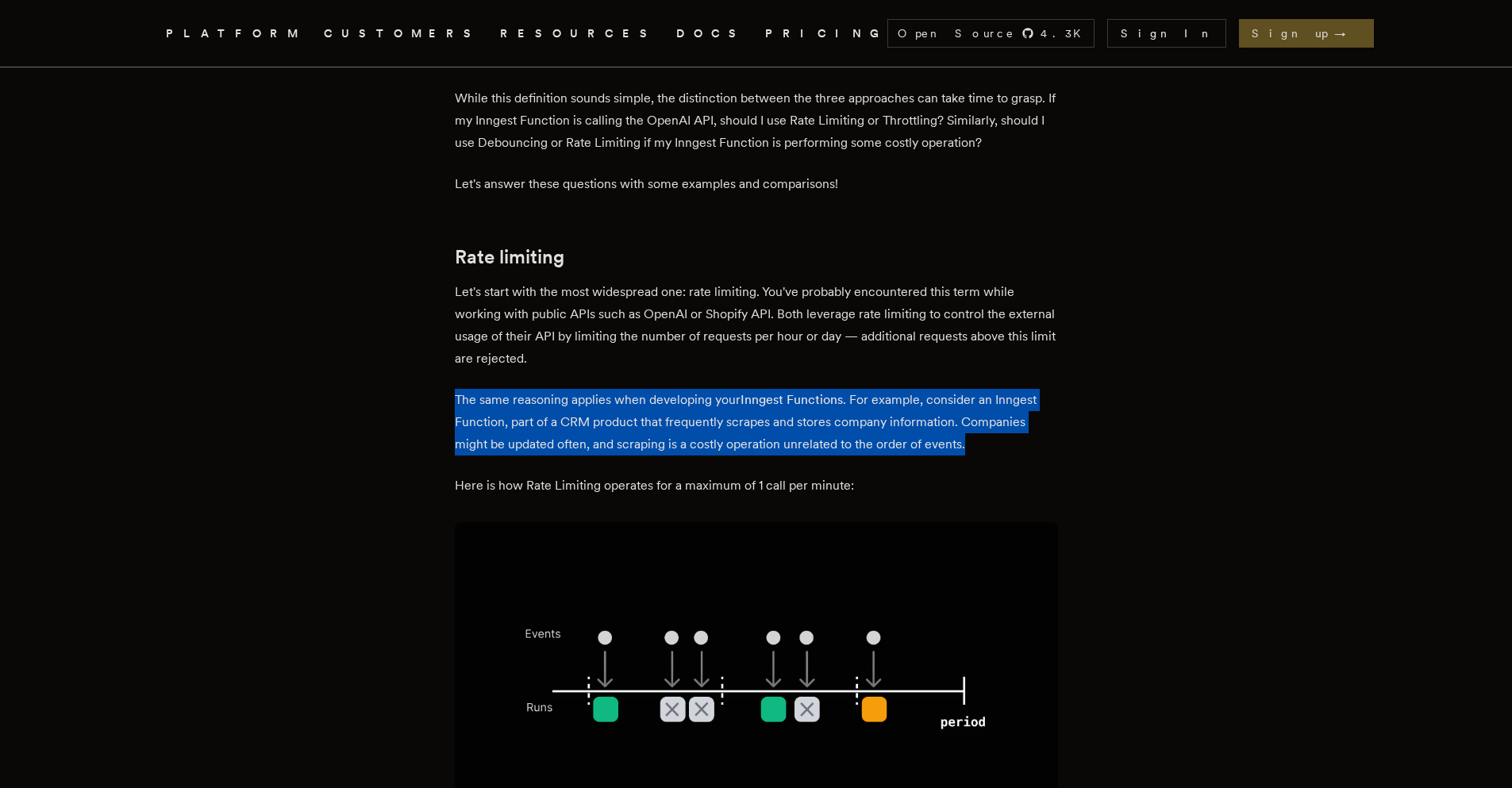
drag, startPoint x: 461, startPoint y: 401, endPoint x: 991, endPoint y: 452, distance: 532.4
click at [991, 452] on p "The same reasoning applies when developing your Inngest Functions . For example…" at bounding box center [756, 421] width 603 height 66
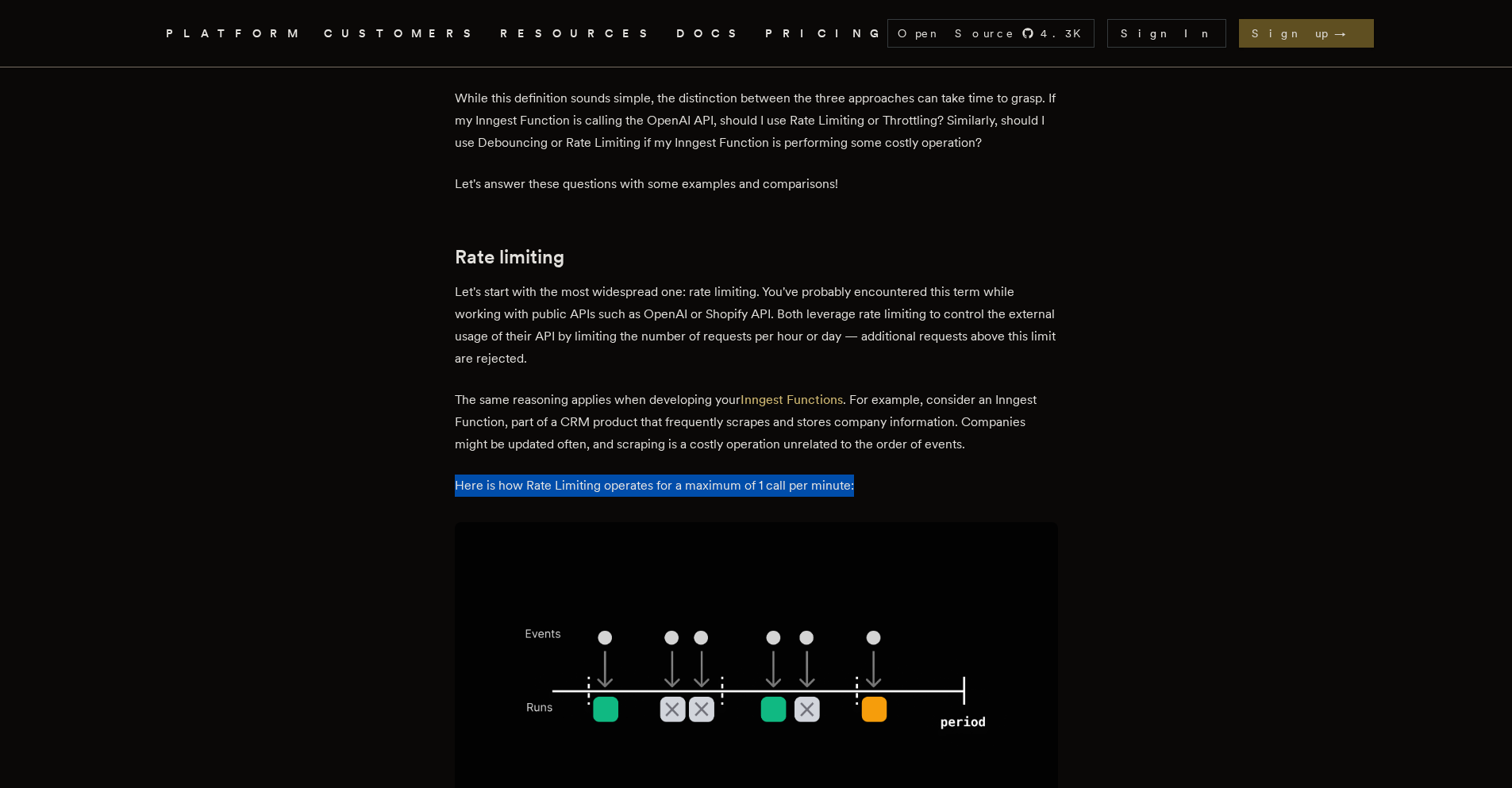
drag, startPoint x: 862, startPoint y: 483, endPoint x: 446, endPoint y: 463, distance: 416.5
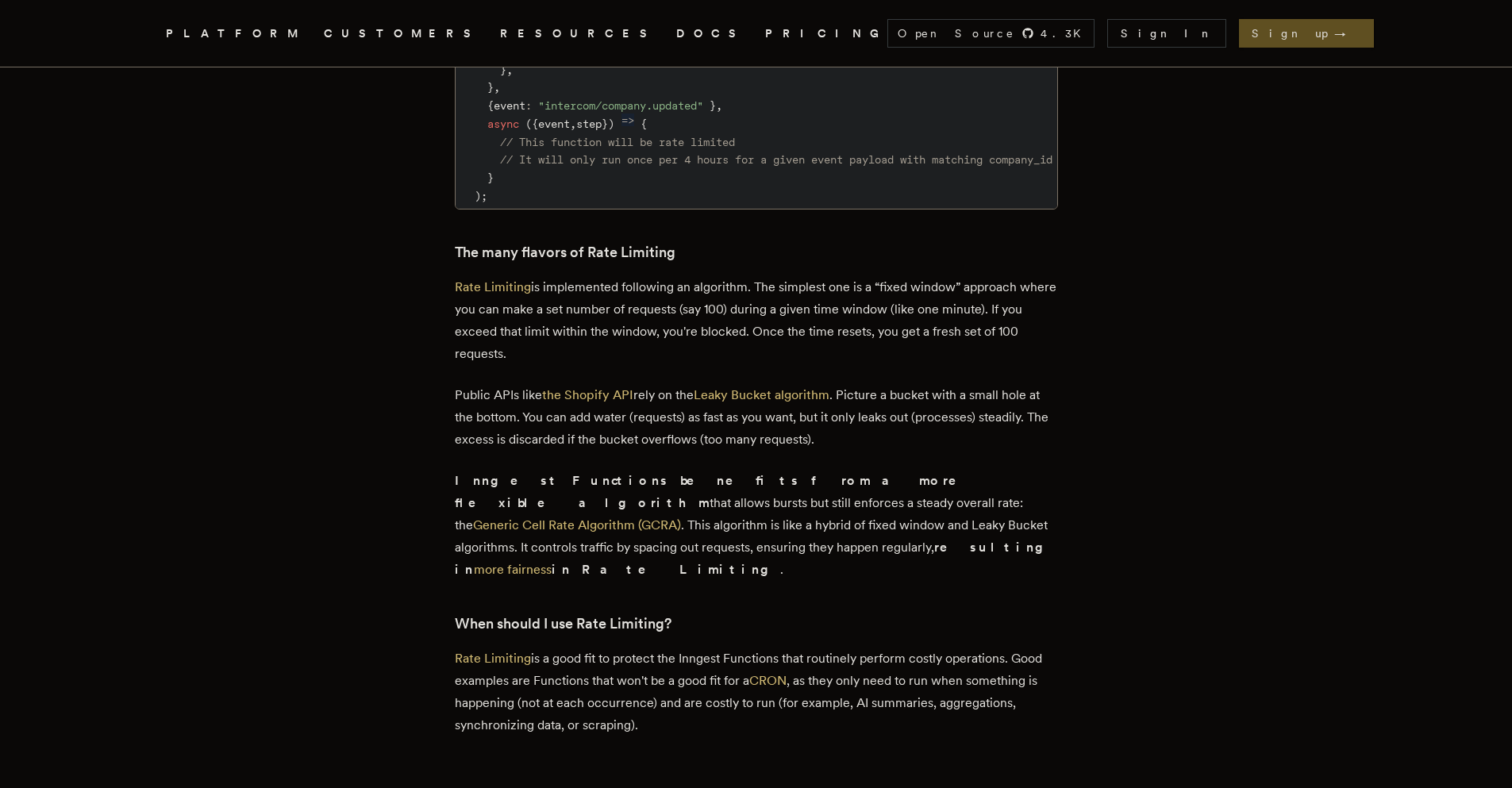
scroll to position [1867, 0]
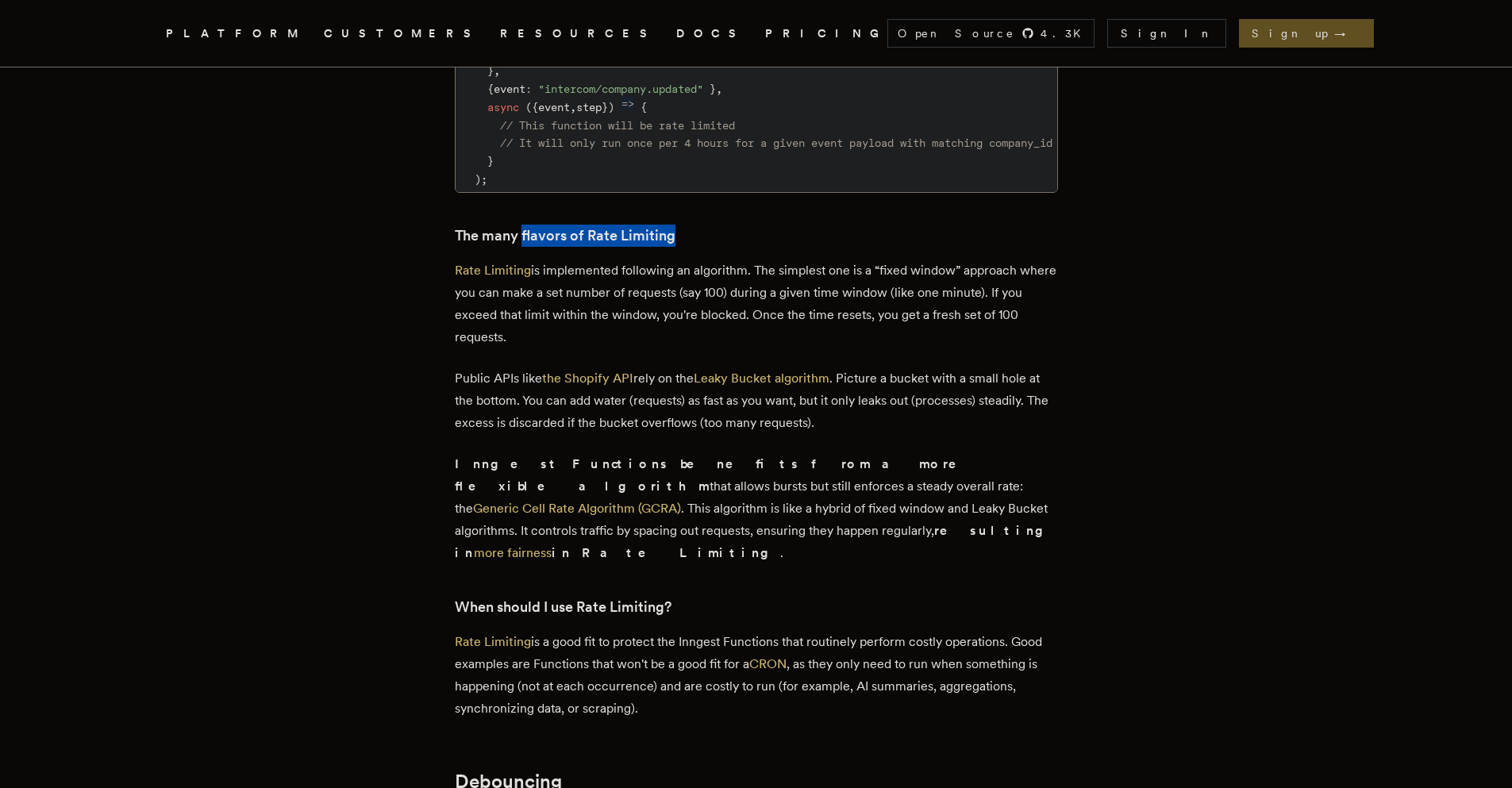
drag, startPoint x: 572, startPoint y: 189, endPoint x: 690, endPoint y: 197, distance: 118.3
click at [690, 225] on h3 "The many flavors of Rate Limiting" at bounding box center [756, 236] width 603 height 22
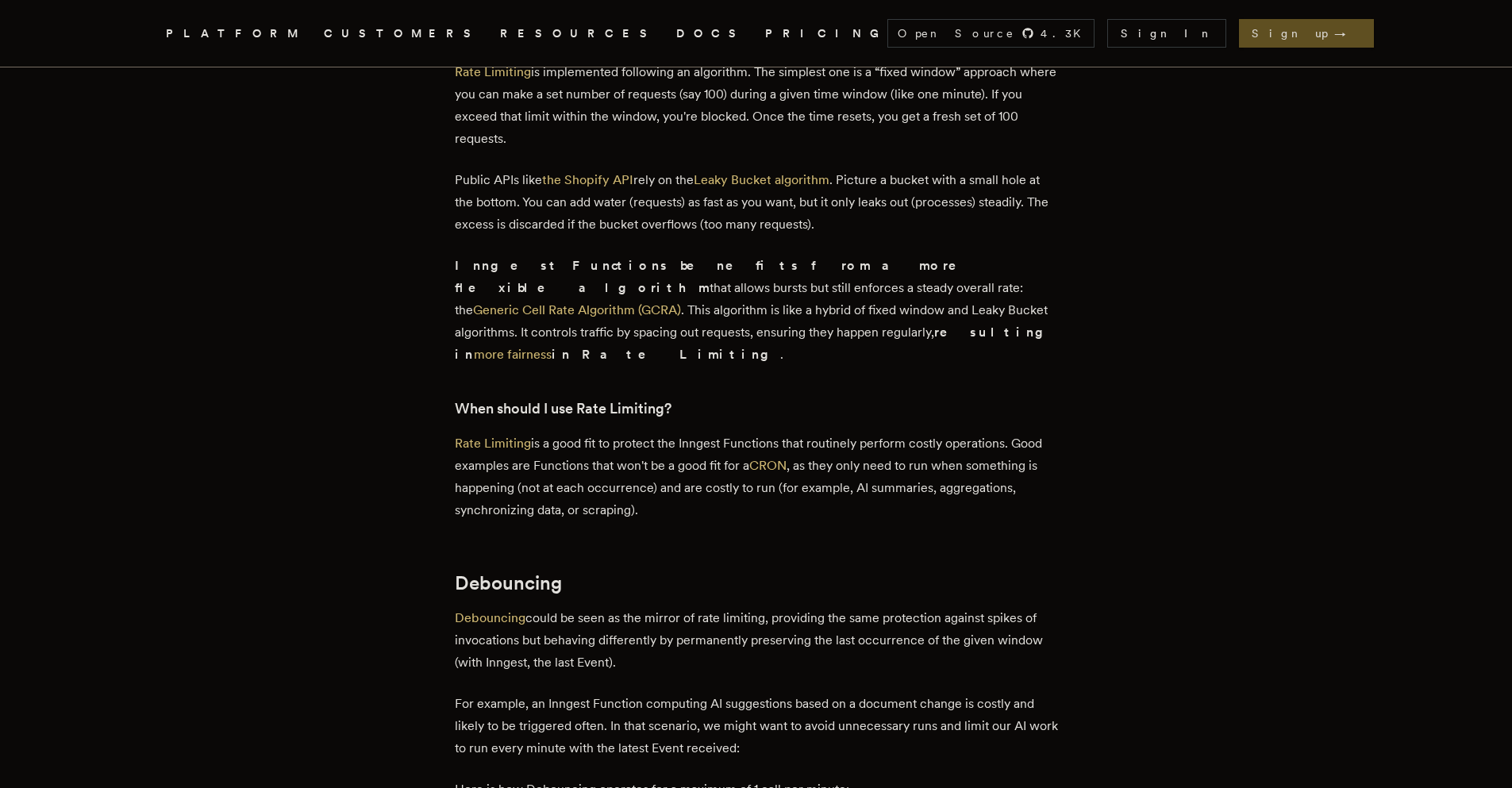
scroll to position [2084, 0]
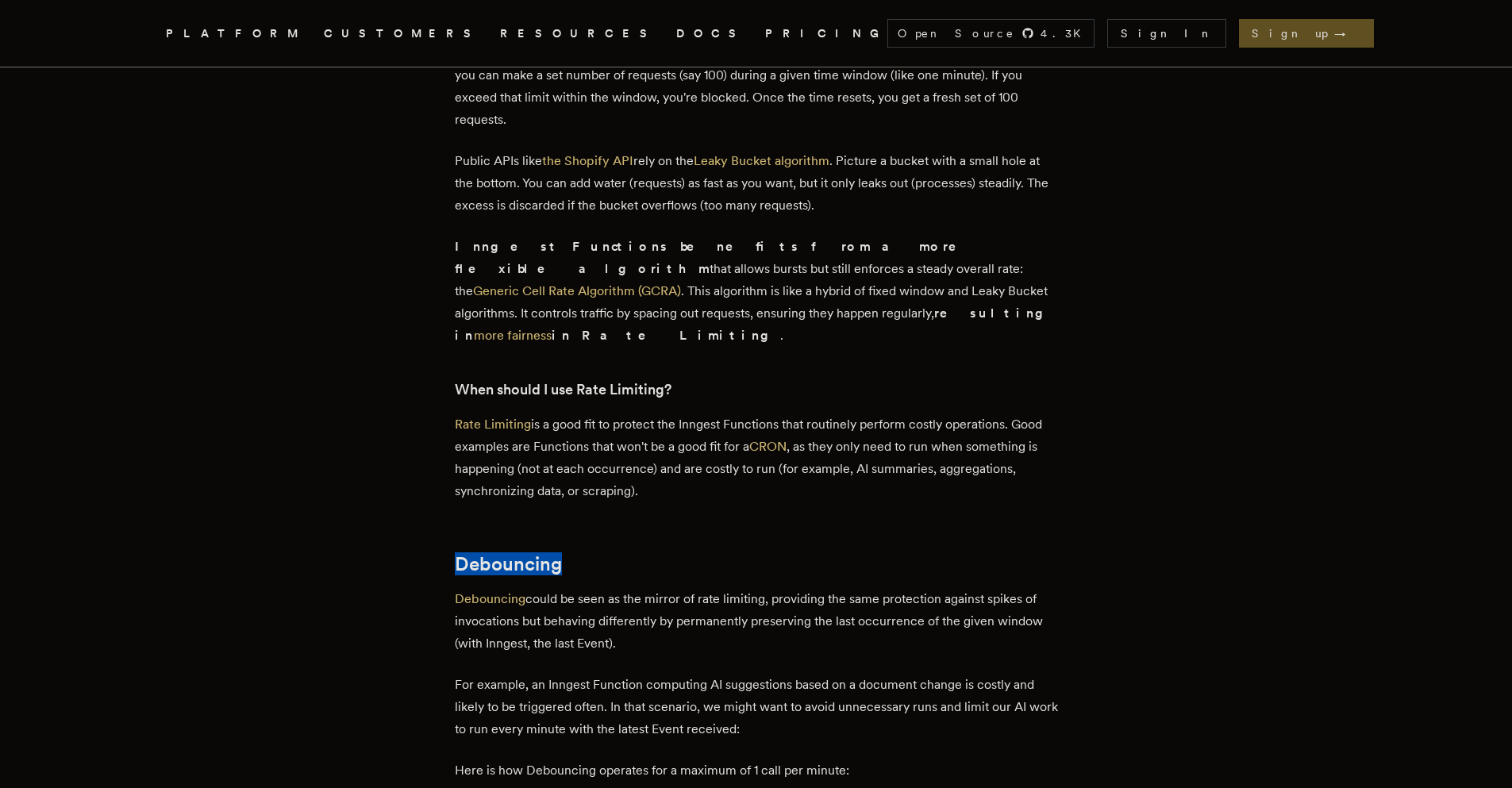
drag, startPoint x: 455, startPoint y: 496, endPoint x: 648, endPoint y: 502, distance: 193.1
click at [648, 502] on main "Understanding the Differences Between Rate Limiting, Debouncing, and Throttling…" at bounding box center [756, 782] width 635 height 5597
click at [644, 553] on h2 "Debouncing" at bounding box center [756, 564] width 603 height 22
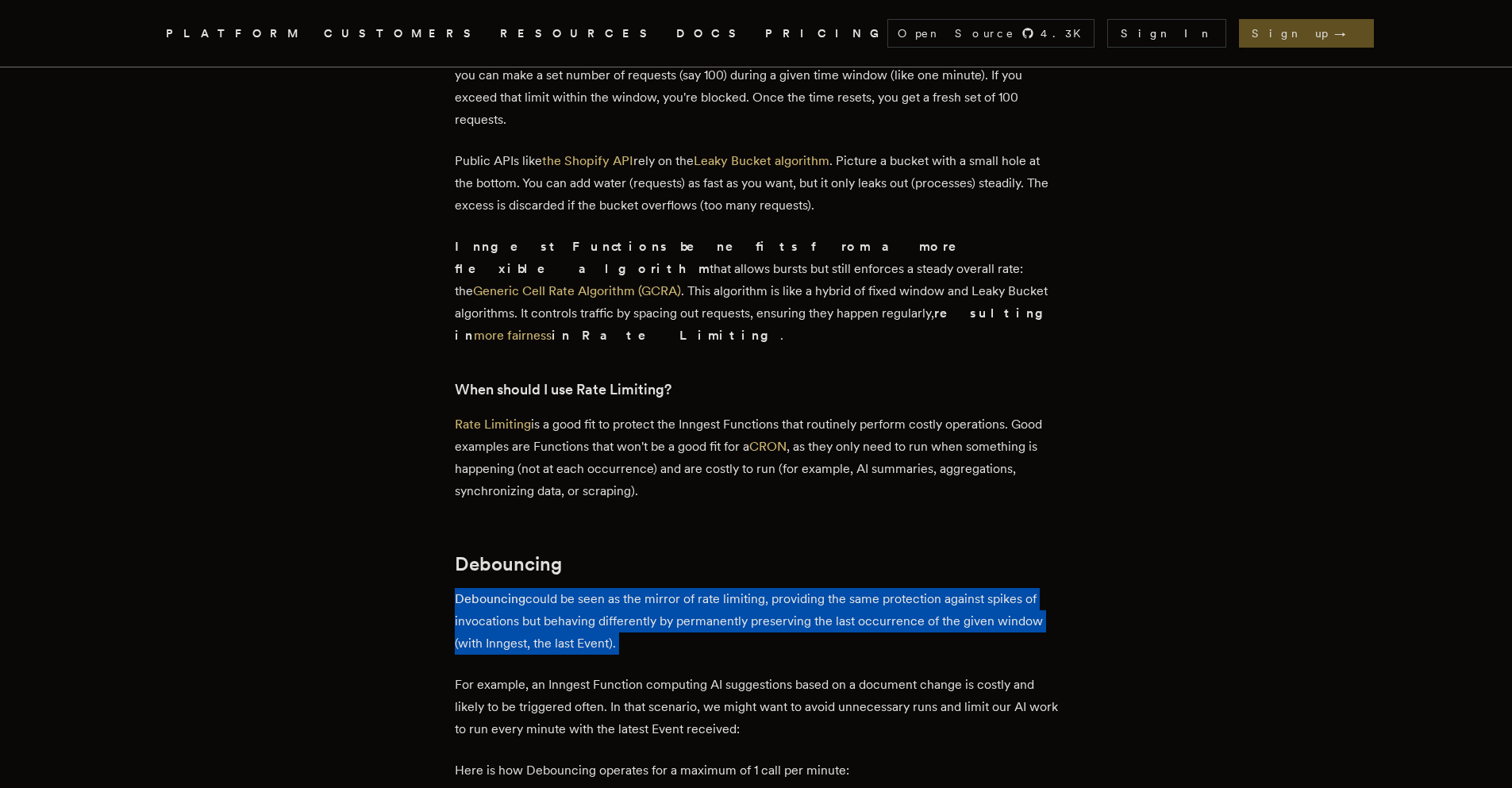
drag, startPoint x: 445, startPoint y: 531, endPoint x: 740, endPoint y: 607, distance: 304.6
click at [740, 607] on main "Understanding the Differences Between Rate Limiting, Debouncing, and Throttling…" at bounding box center [756, 782] width 635 height 5597
